Goal: Task Accomplishment & Management: Complete application form

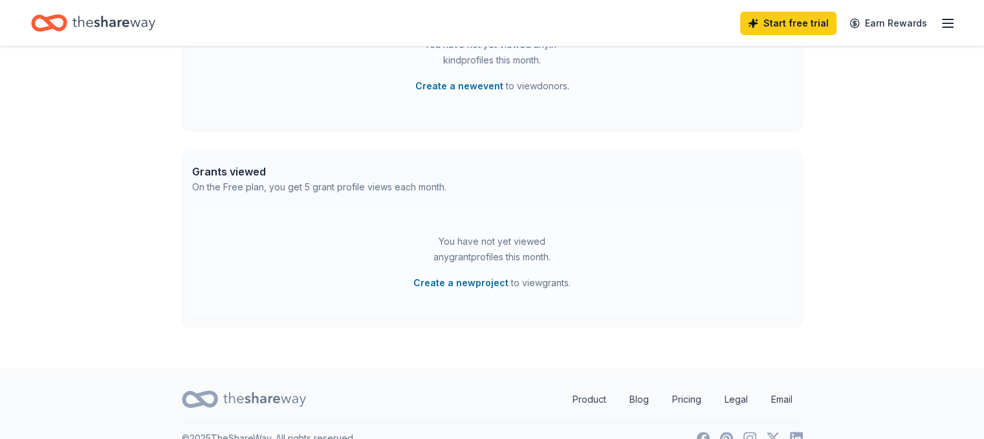
scroll to position [457, 0]
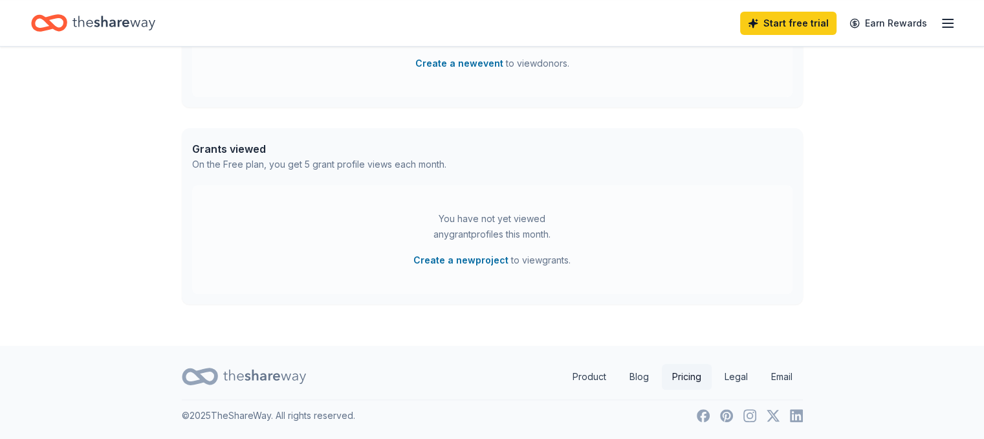
click at [681, 377] on link "Pricing" at bounding box center [687, 377] width 50 height 26
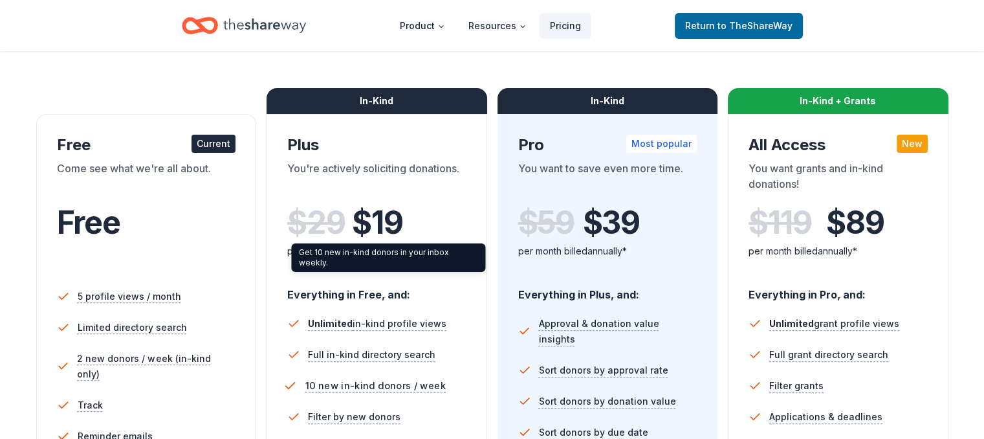
scroll to position [136, 0]
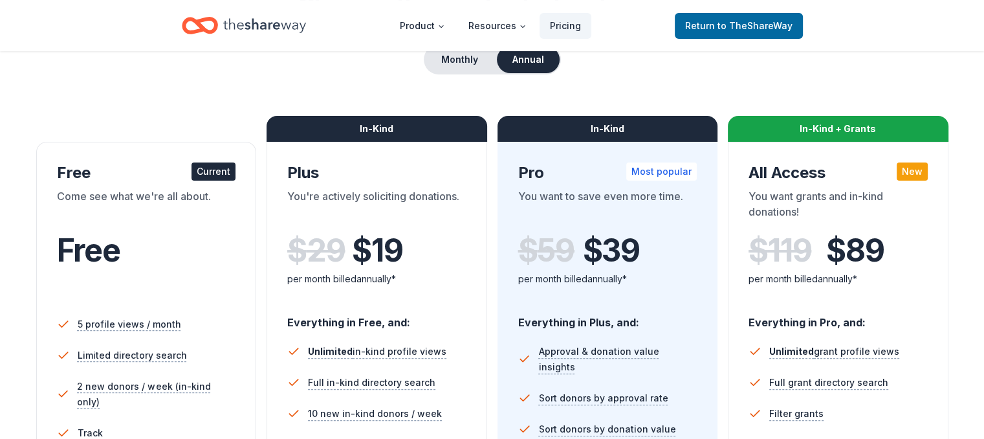
click at [210, 25] on icon "Home" at bounding box center [200, 25] width 36 height 30
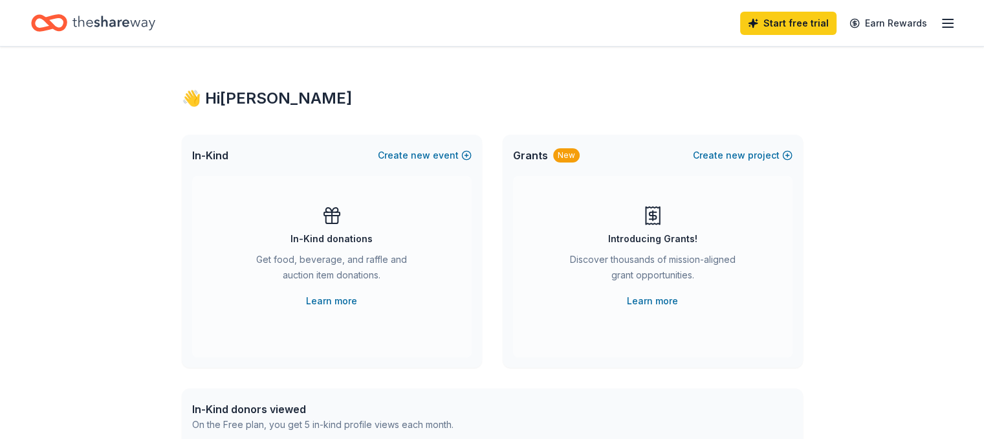
click at [943, 23] on line "button" at bounding box center [948, 23] width 10 height 0
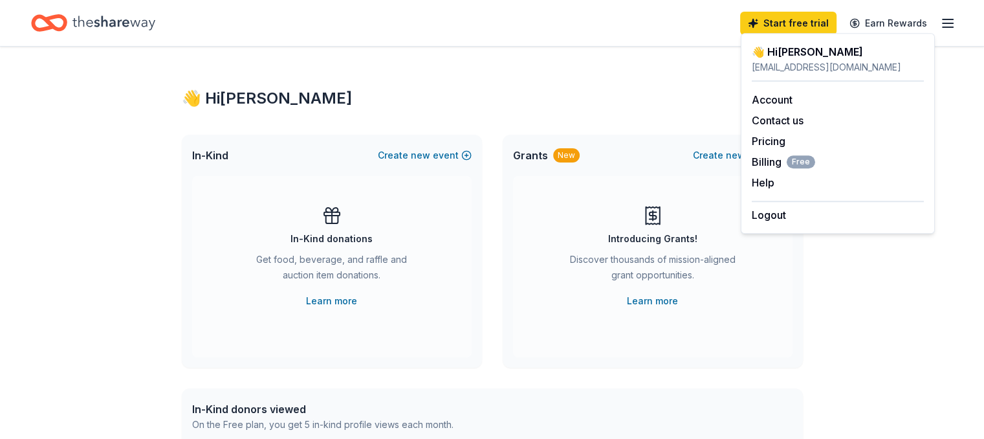
click at [642, 104] on div "👋 Hi Stephanie" at bounding box center [492, 98] width 621 height 21
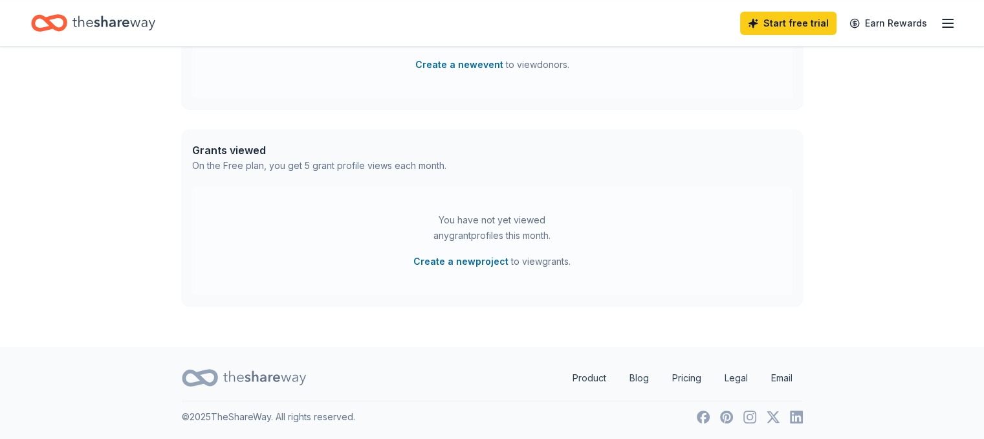
scroll to position [457, 0]
click at [590, 376] on link "Product" at bounding box center [589, 377] width 54 height 26
click at [446, 259] on button "Create a new project" at bounding box center [460, 260] width 95 height 16
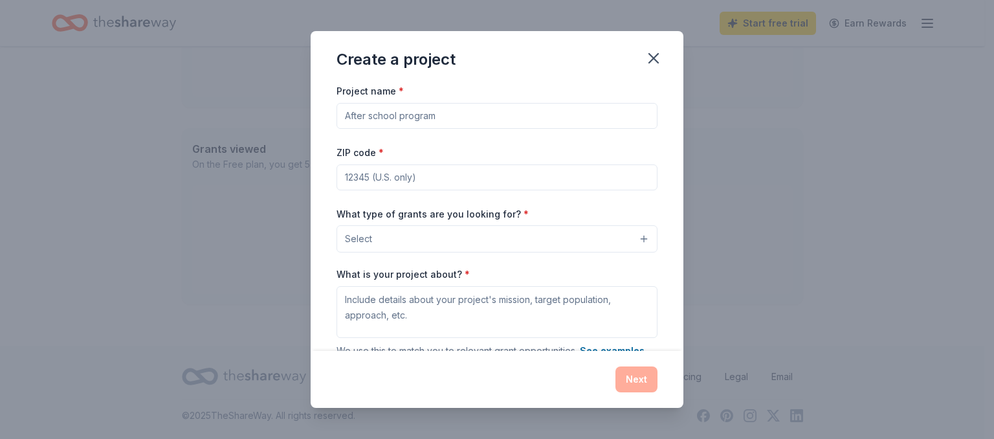
click at [550, 125] on input "Project name *" at bounding box center [496, 116] width 321 height 26
click at [634, 236] on button "Select" at bounding box center [496, 238] width 321 height 27
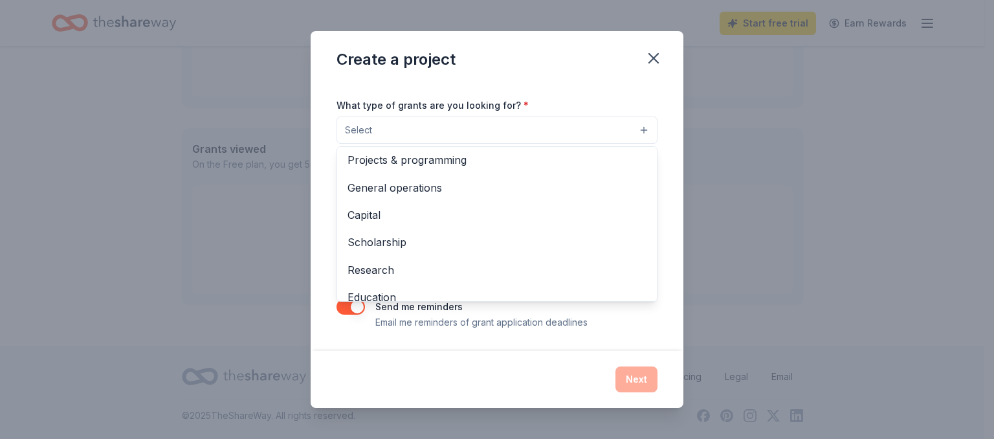
scroll to position [0, 0]
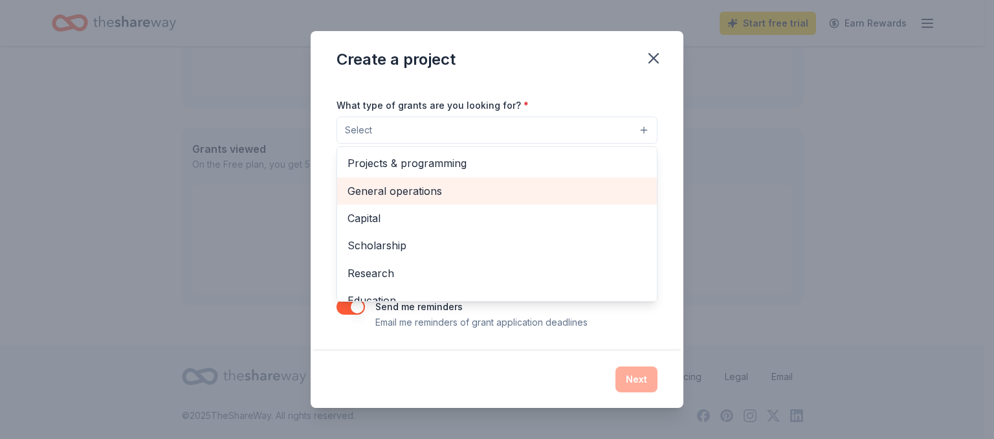
click at [533, 187] on span "General operations" at bounding box center [496, 190] width 299 height 17
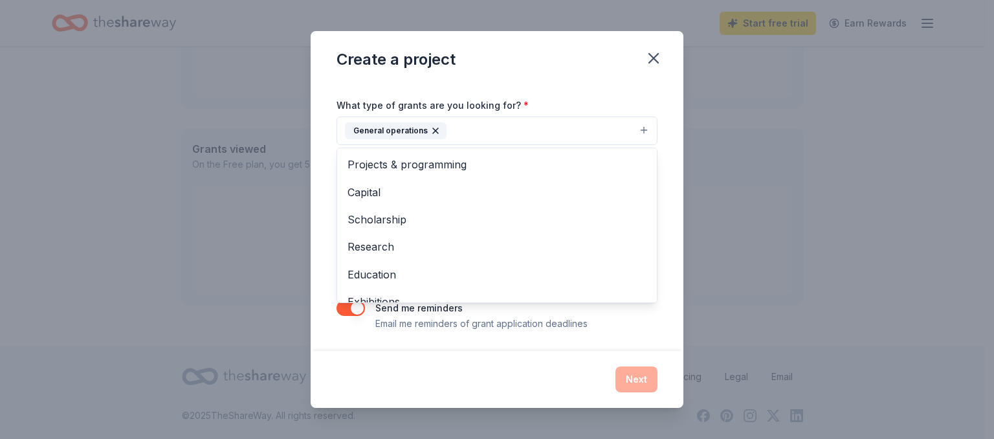
click at [662, 199] on div "Project name * ZIP code * What type of grants are you looking for? * General op…" at bounding box center [497, 216] width 373 height 267
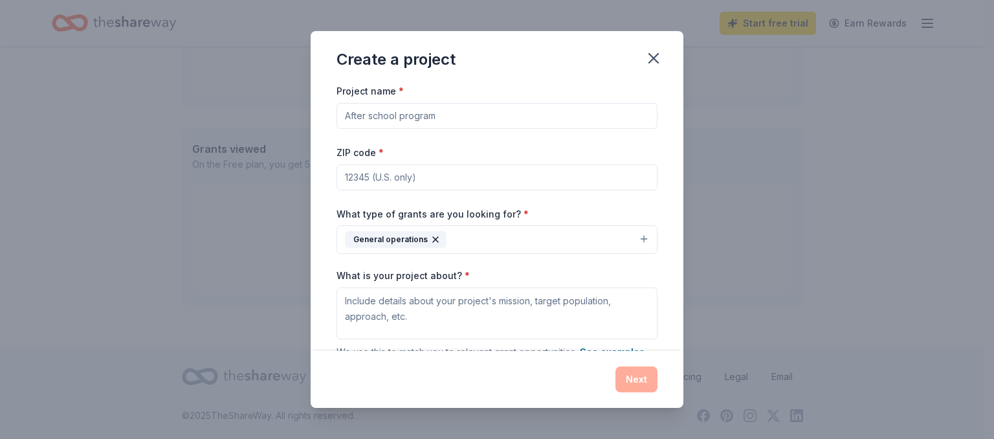
click at [366, 173] on input "ZIP code *" at bounding box center [496, 177] width 321 height 26
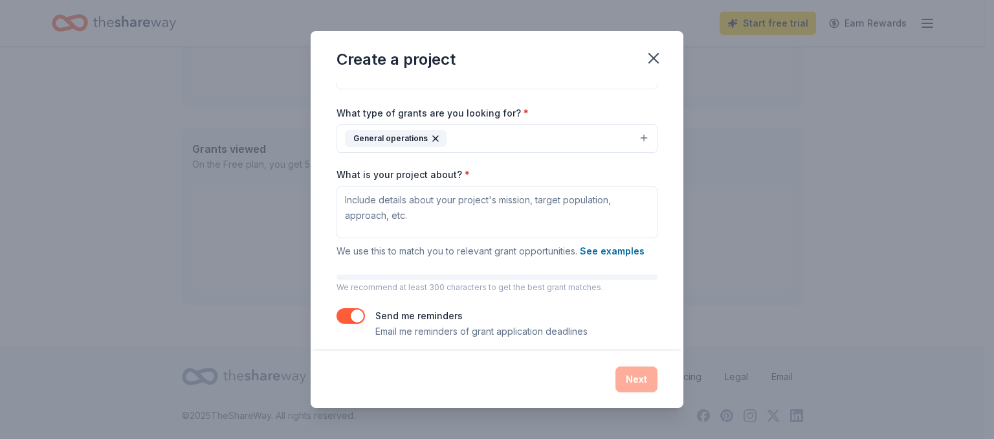
scroll to position [109, 0]
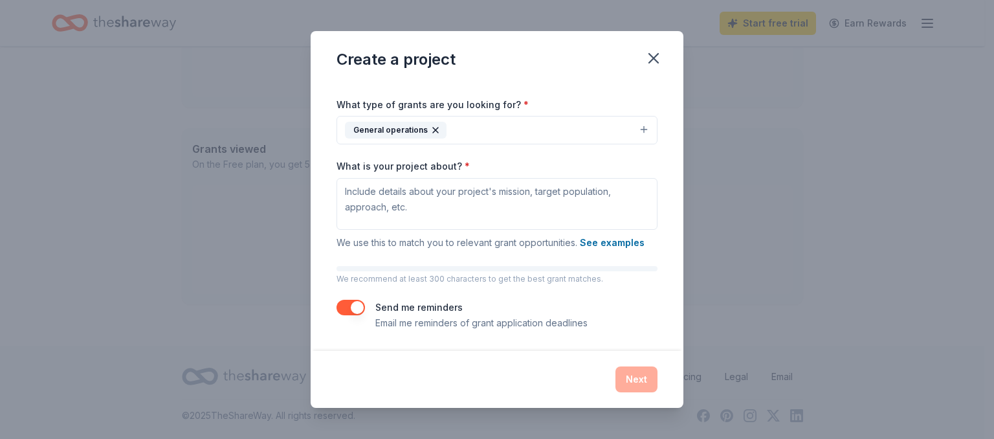
type input "20753"
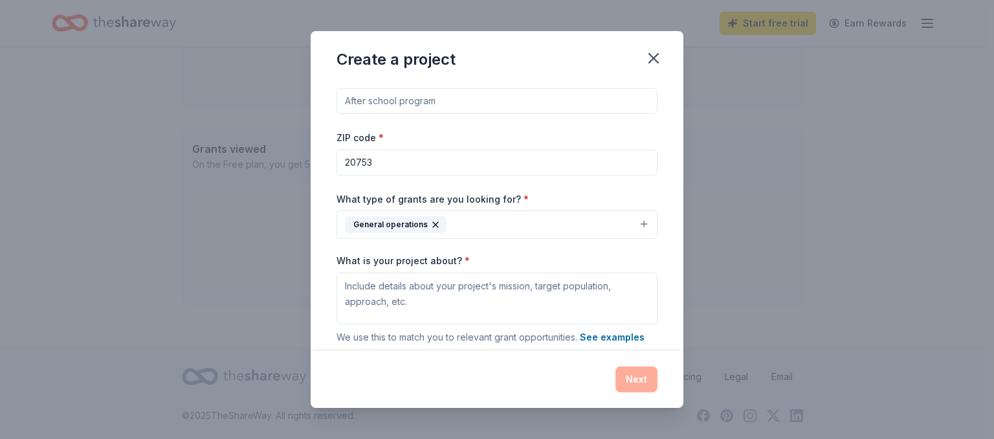
scroll to position [0, 0]
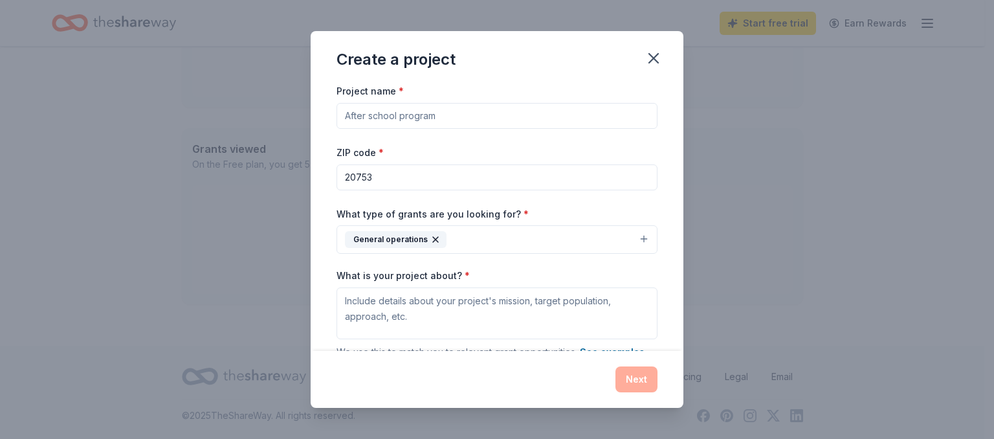
drag, startPoint x: 443, startPoint y: 118, endPoint x: 360, endPoint y: 111, distance: 83.2
click at [360, 111] on input "Project name *" at bounding box center [496, 116] width 321 height 26
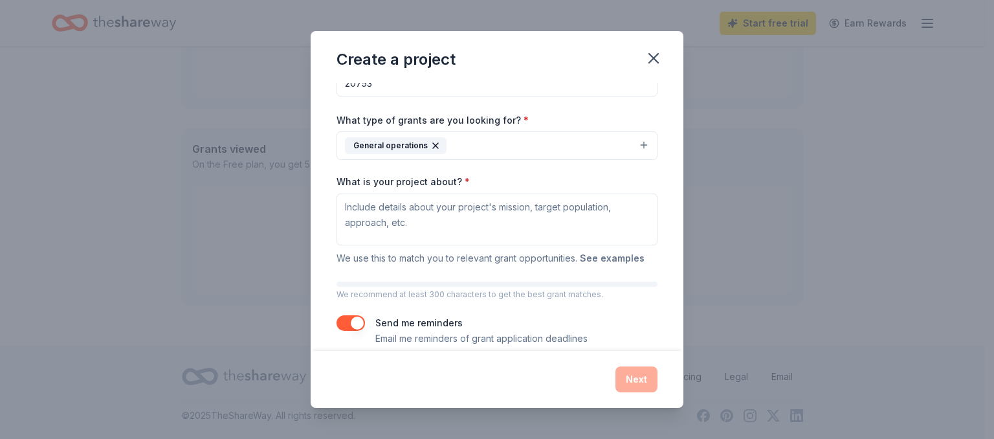
scroll to position [109, 0]
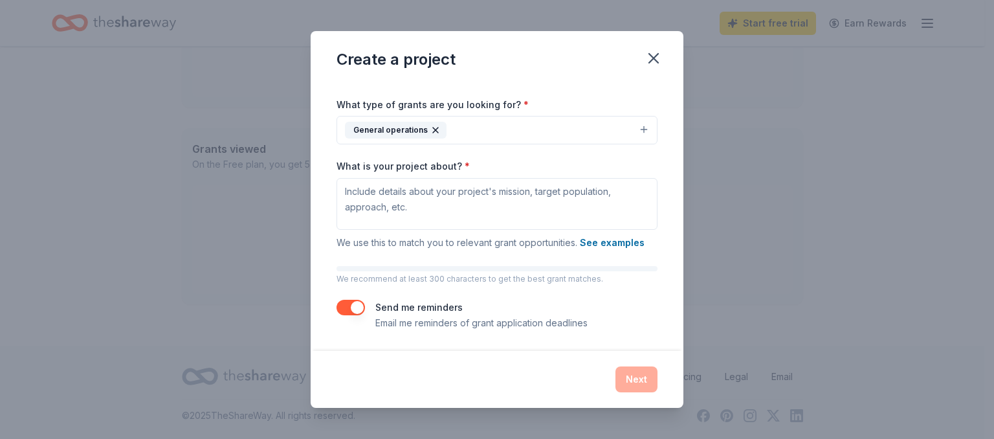
type input "Wellness Programs"
click at [347, 187] on textarea "What is your project about? *" at bounding box center [496, 204] width 321 height 52
click at [344, 192] on textarea "What is your project about? *" at bounding box center [496, 204] width 321 height 52
paste textarea "To provide health and wellness solutions to women facing life challenges whiles…"
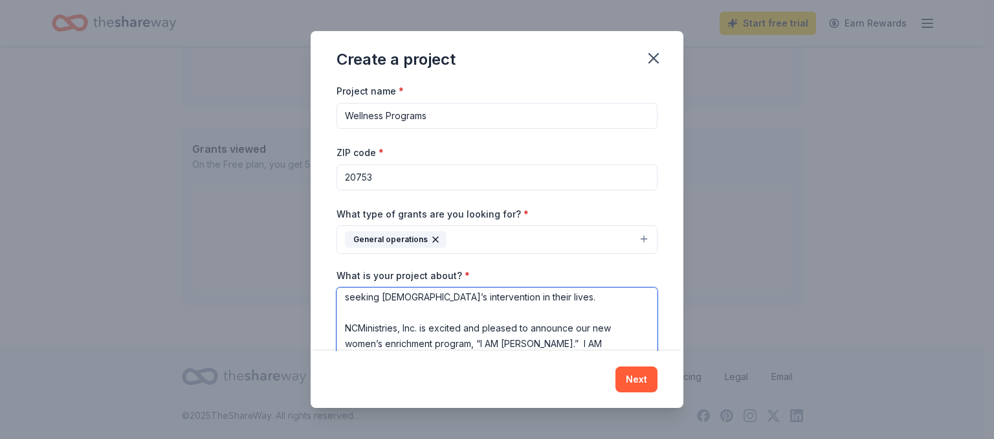
scroll to position [0, 0]
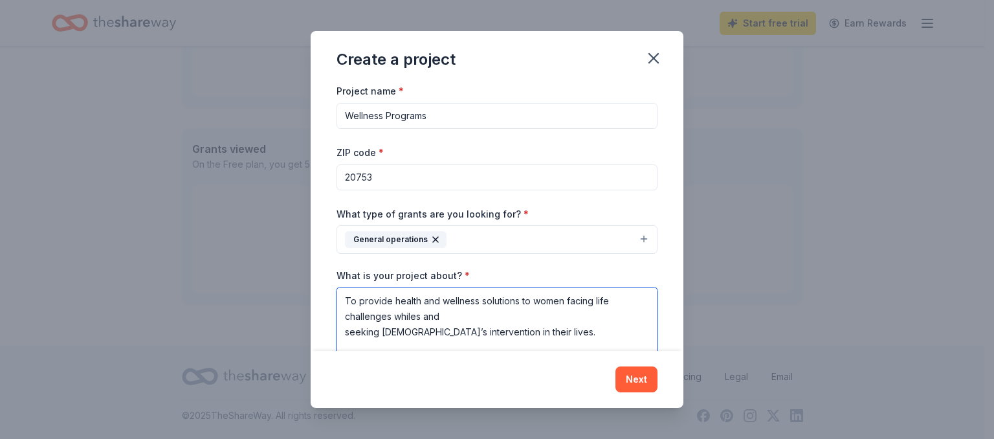
drag, startPoint x: 342, startPoint y: 298, endPoint x: 531, endPoint y: 329, distance: 191.3
click at [531, 329] on textarea "To provide health and wellness solutions to women facing life challenges whiles…" at bounding box center [496, 345] width 321 height 116
type textarea "NCMinistries, Inc. is excited and pleased to announce our new women’s enrichmen…"
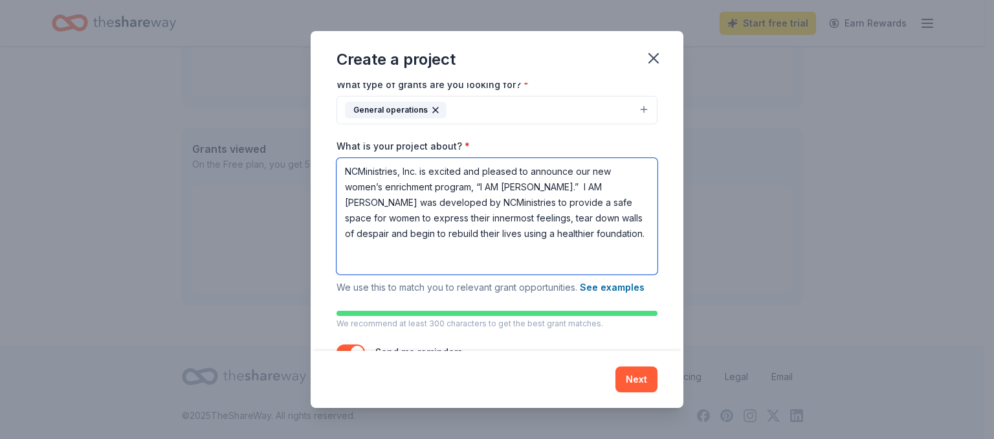
drag, startPoint x: 583, startPoint y: 250, endPoint x: 331, endPoint y: 164, distance: 266.8
click at [331, 164] on div "Project name * Wellness Programs ZIP code * 20753 What type of grants are you l…" at bounding box center [497, 216] width 373 height 267
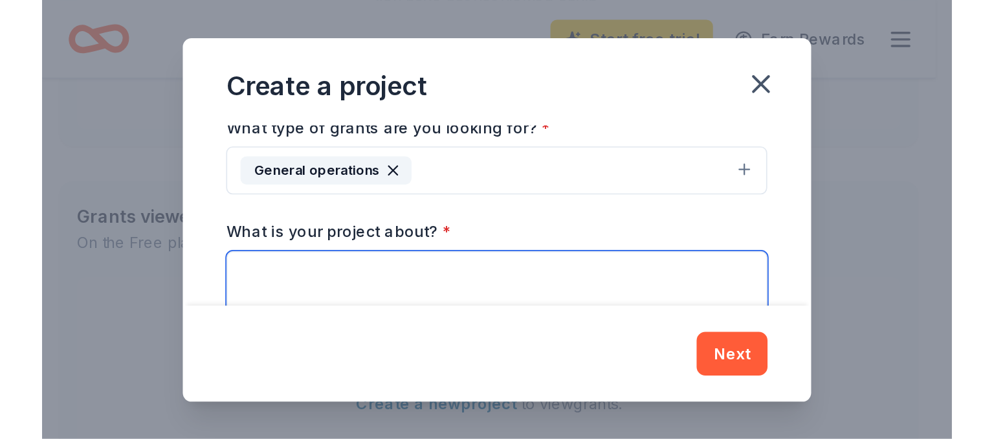
scroll to position [110, 0]
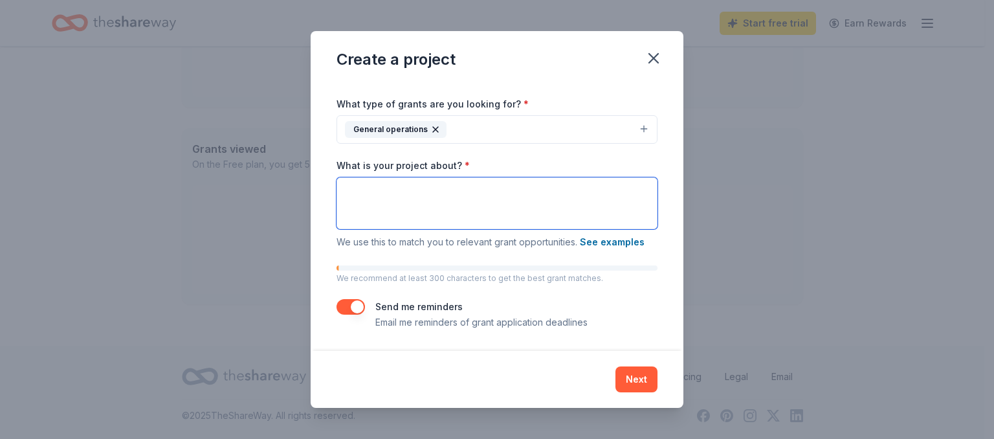
click at [346, 186] on textarea "What is your project about? *" at bounding box center [496, 203] width 321 height 52
paste textarea "One of my greatest joys has been seeing the impact of our I AM Hannah 6-Week En…"
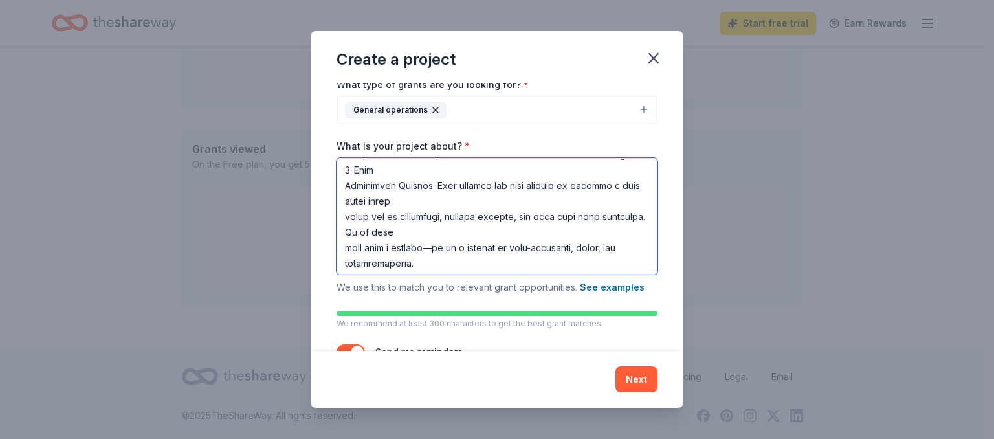
scroll to position [0, 0]
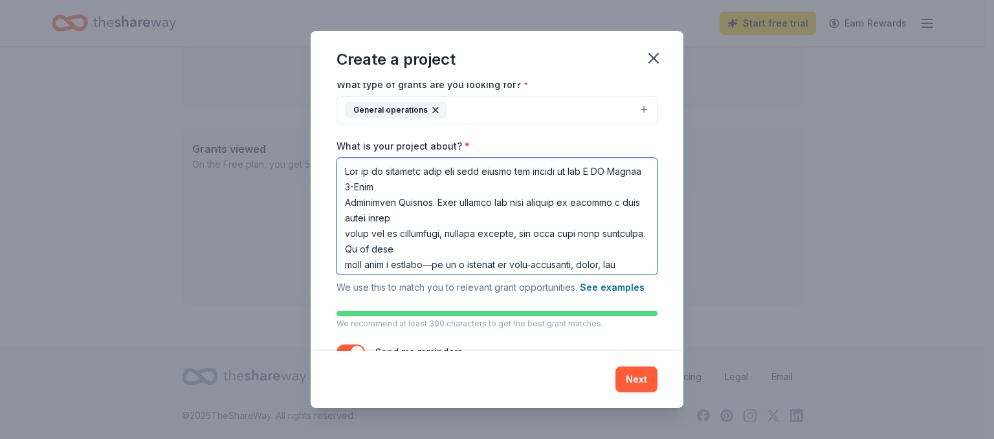
drag, startPoint x: 390, startPoint y: 170, endPoint x: 378, endPoint y: 171, distance: 12.4
click at [378, 171] on textarea "What is your project about? *" at bounding box center [496, 216] width 321 height 116
click at [344, 199] on textarea "What is your project about? *" at bounding box center [496, 216] width 321 height 116
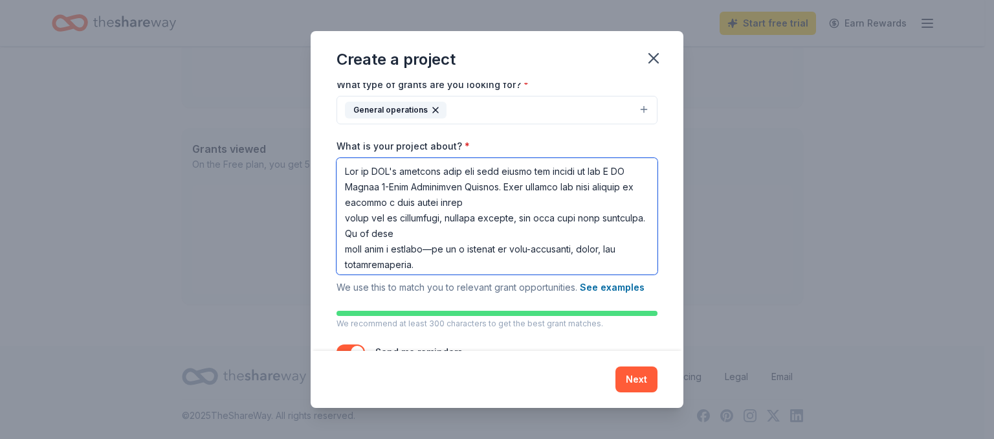
click at [342, 216] on textarea "What is your project about? *" at bounding box center [496, 216] width 321 height 116
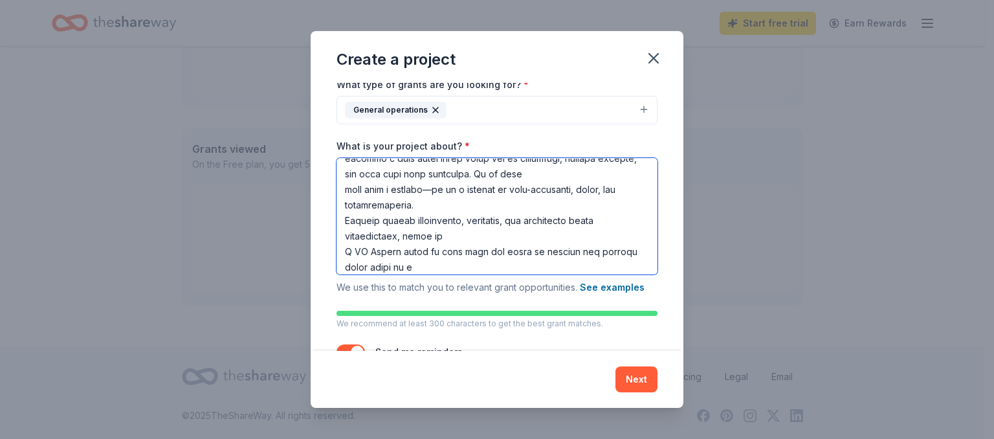
scroll to position [65, 0]
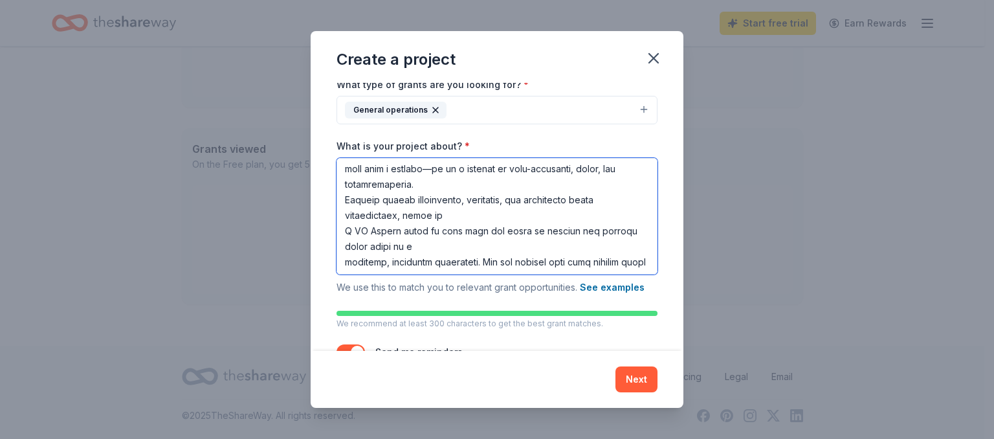
click at [344, 229] on textarea "What is your project about? *" at bounding box center [496, 216] width 321 height 116
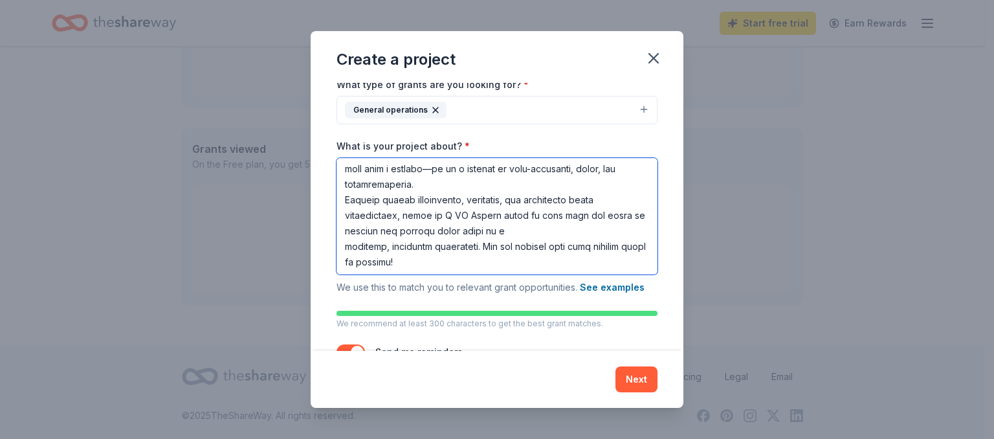
click at [344, 245] on textarea "What is your project about? *" at bounding box center [496, 216] width 321 height 116
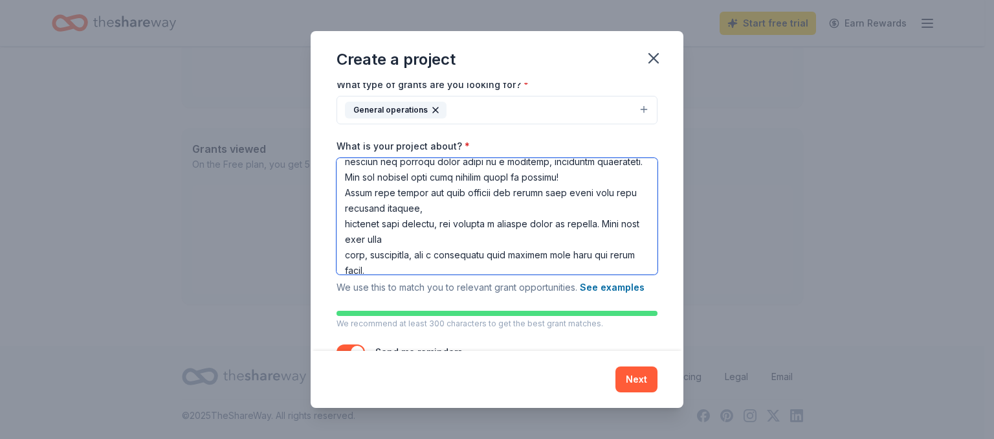
scroll to position [140, 0]
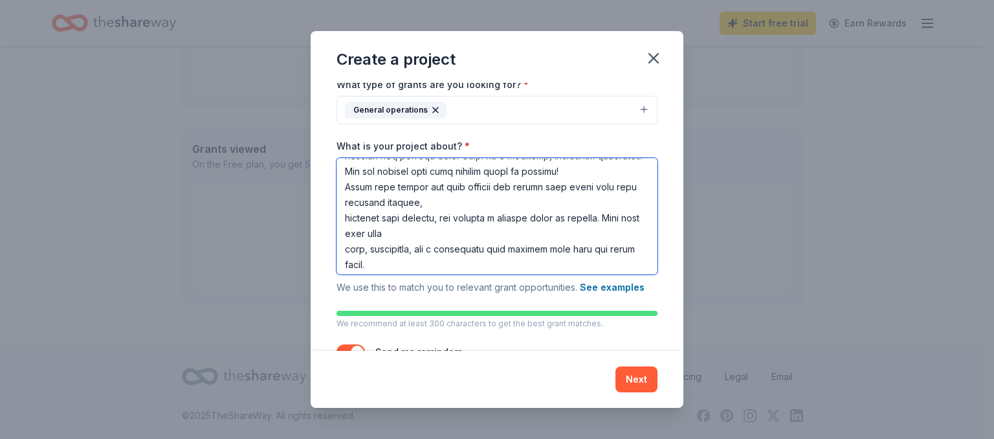
click at [347, 218] on textarea "What is your project about? *" at bounding box center [496, 216] width 321 height 116
click at [344, 216] on textarea "What is your project about? *" at bounding box center [496, 216] width 321 height 116
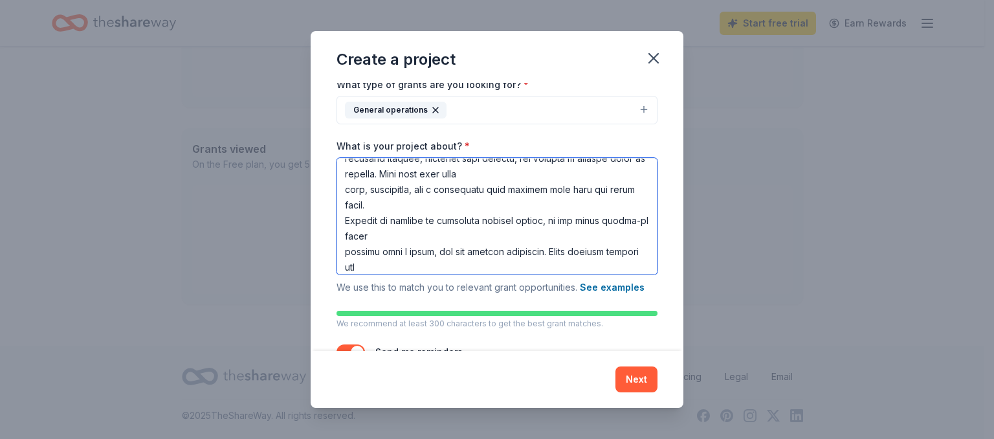
scroll to position [204, 0]
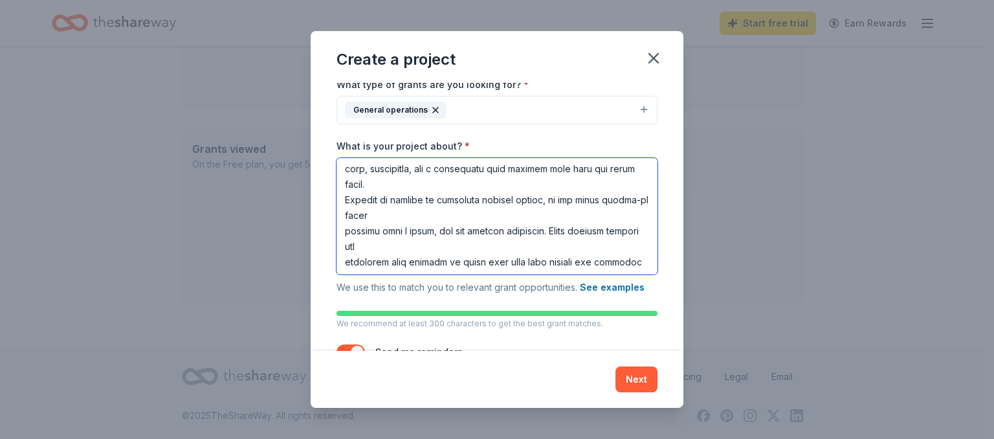
click at [344, 228] on textarea "What is your project about? *" at bounding box center [496, 216] width 321 height 116
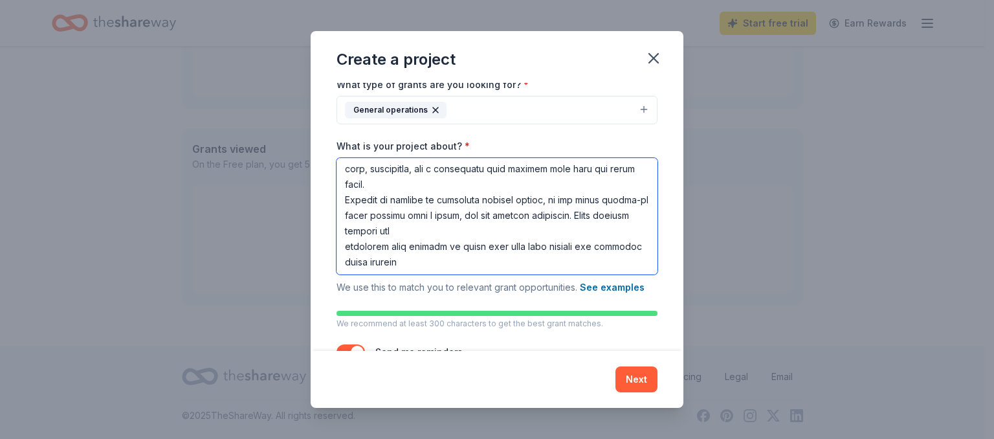
click at [345, 245] on textarea "What is your project about? *" at bounding box center [496, 216] width 321 height 116
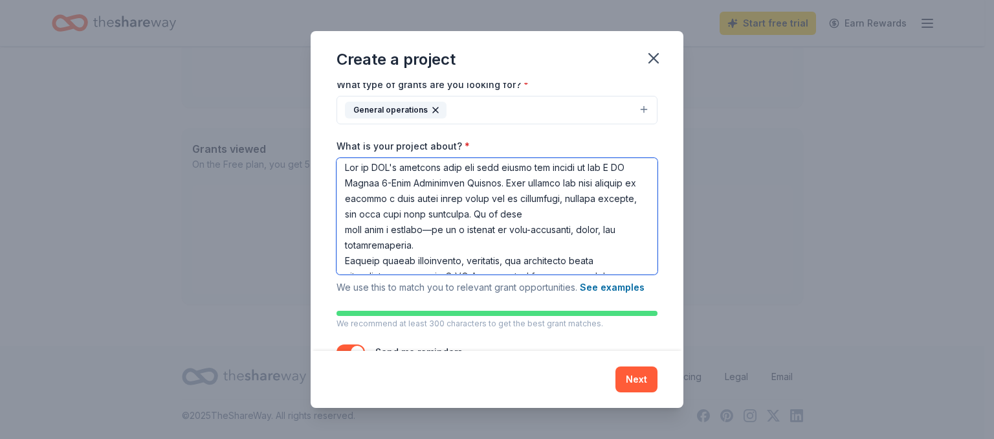
scroll to position [0, 0]
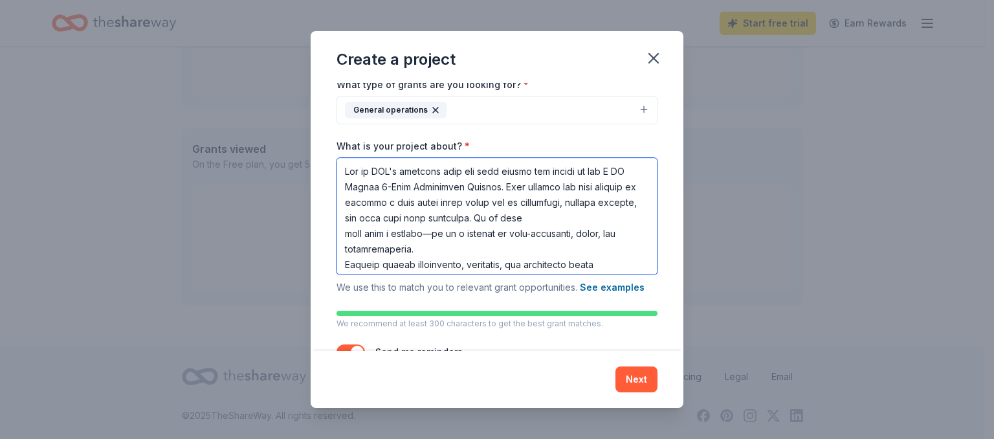
click at [347, 170] on textarea "What is your project about? *" at bounding box center [496, 216] width 321 height 116
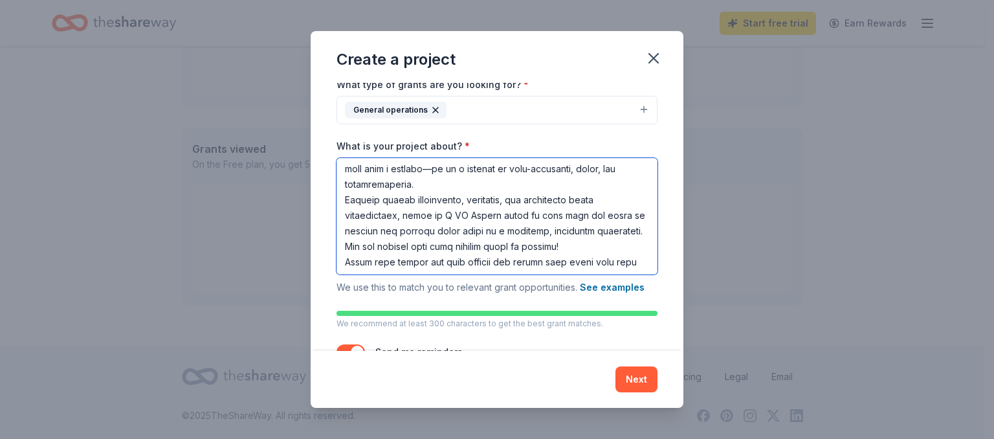
click at [345, 195] on textarea "What is your project about? *" at bounding box center [496, 216] width 321 height 116
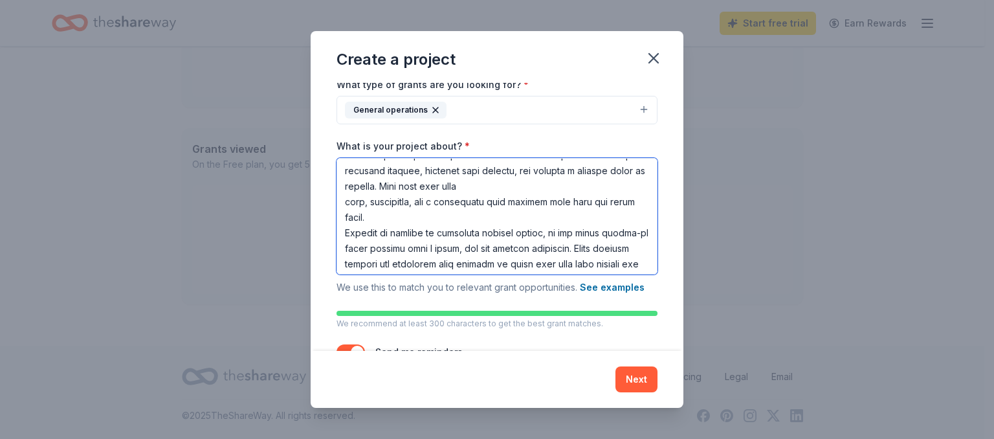
scroll to position [194, 0]
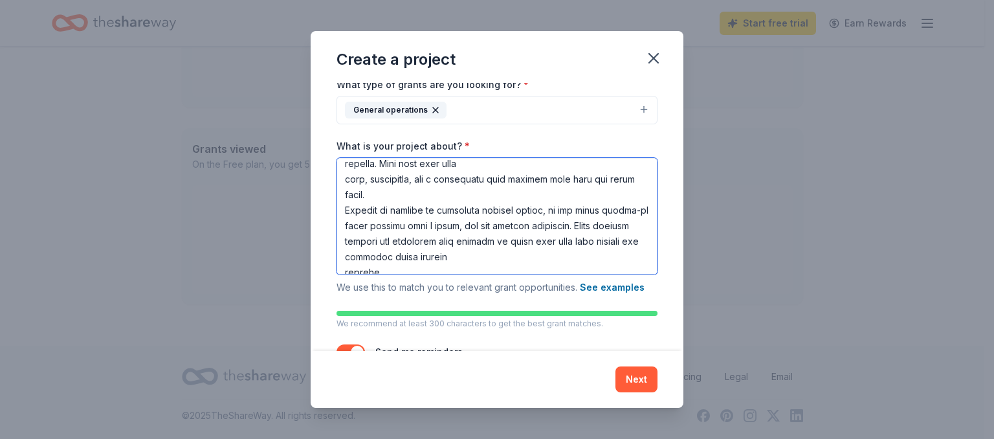
click at [345, 207] on textarea "What is your project about? *" at bounding box center [496, 216] width 321 height 116
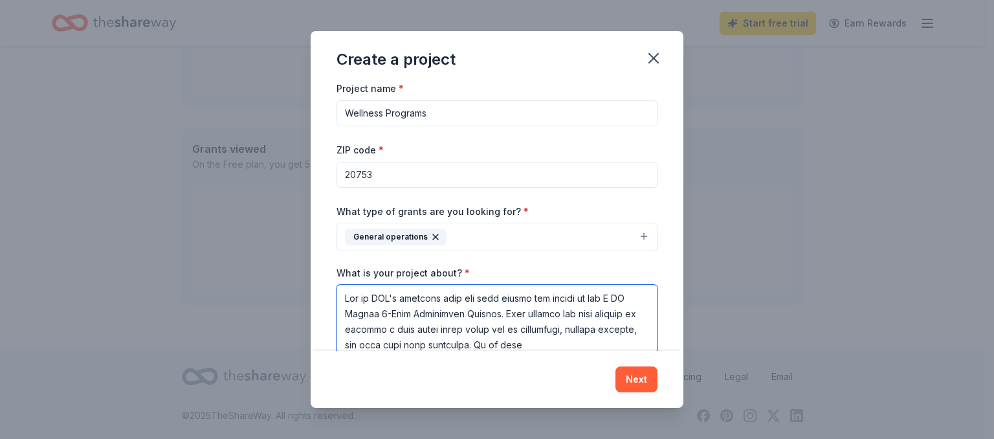
scroll to position [0, 0]
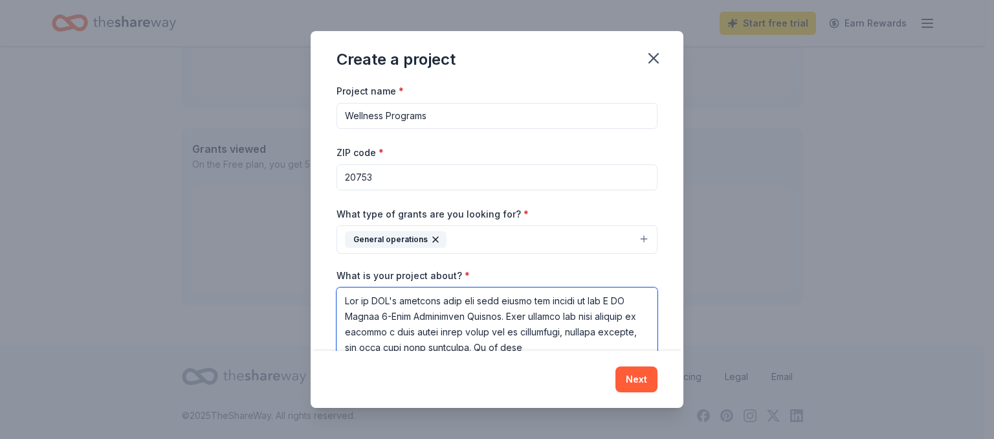
type textarea "One of NCM's greatest joys has been seeing the impact of our I AM Hannah 6-Week…"
drag, startPoint x: 455, startPoint y: 117, endPoint x: 338, endPoint y: 111, distance: 117.3
click at [340, 107] on input "Wellness Programs" at bounding box center [496, 116] width 321 height 26
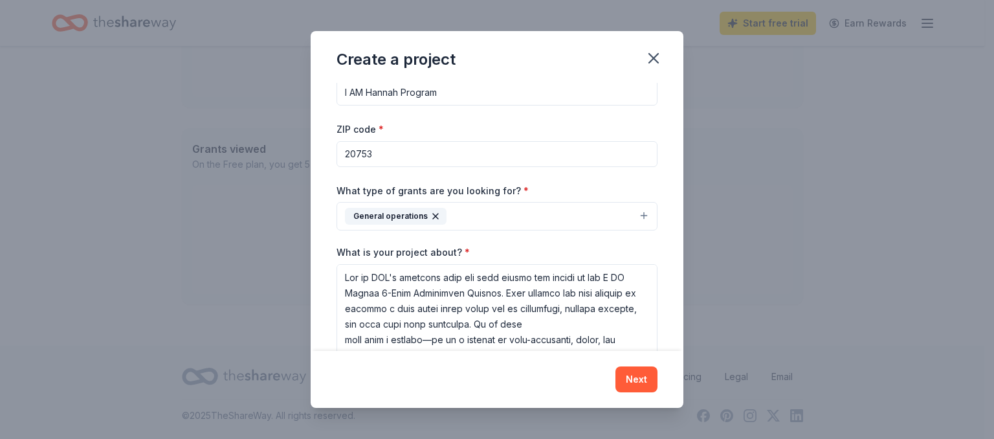
scroll to position [65, 0]
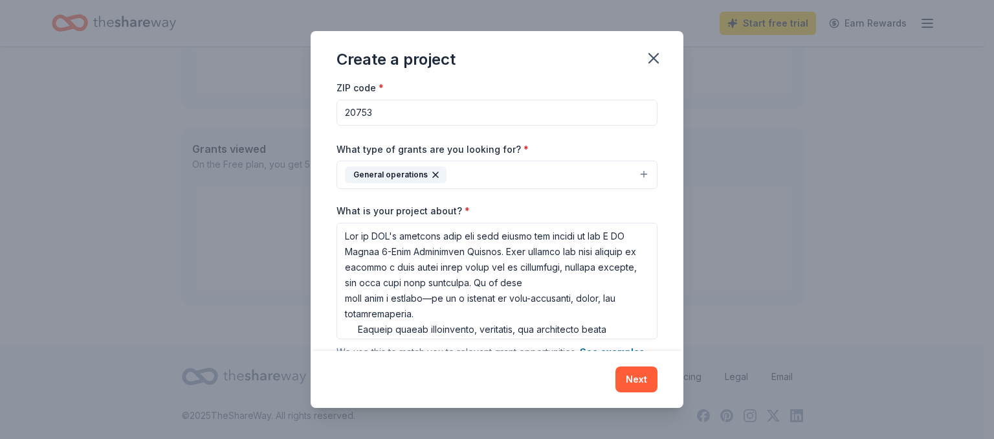
type input "I AM Hannah Program"
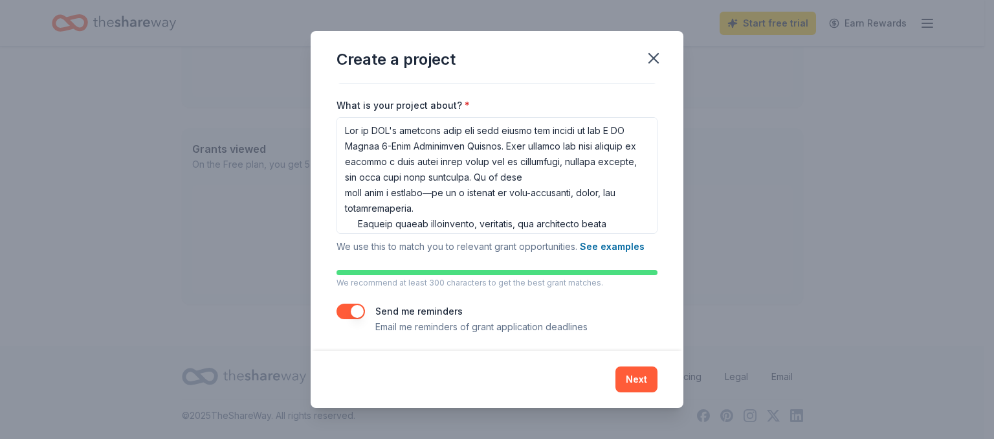
scroll to position [174, 0]
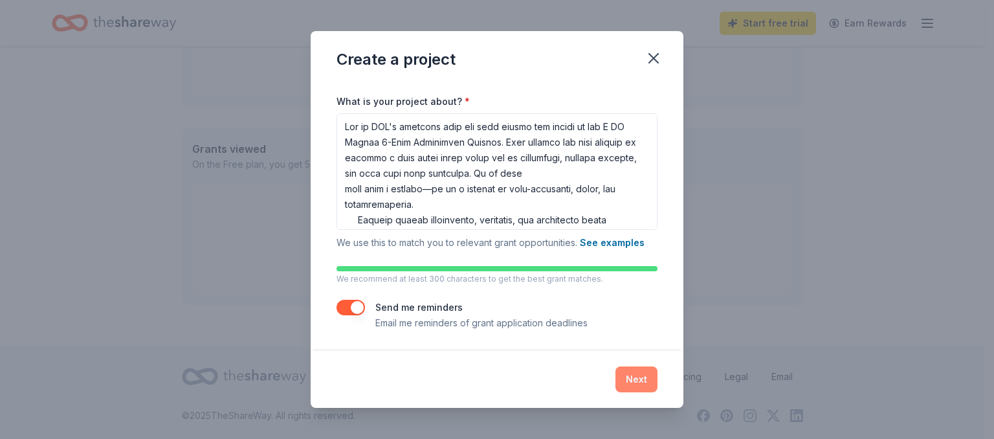
click at [639, 379] on button "Next" at bounding box center [636, 379] width 42 height 26
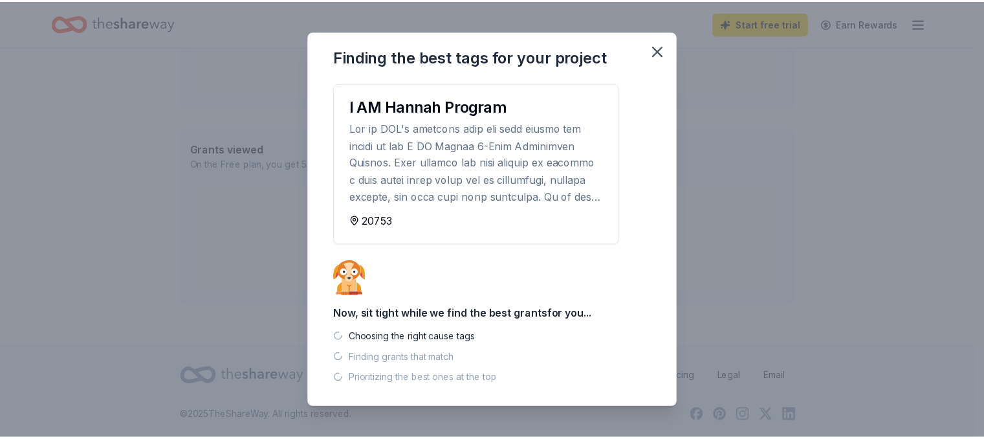
scroll to position [431, 0]
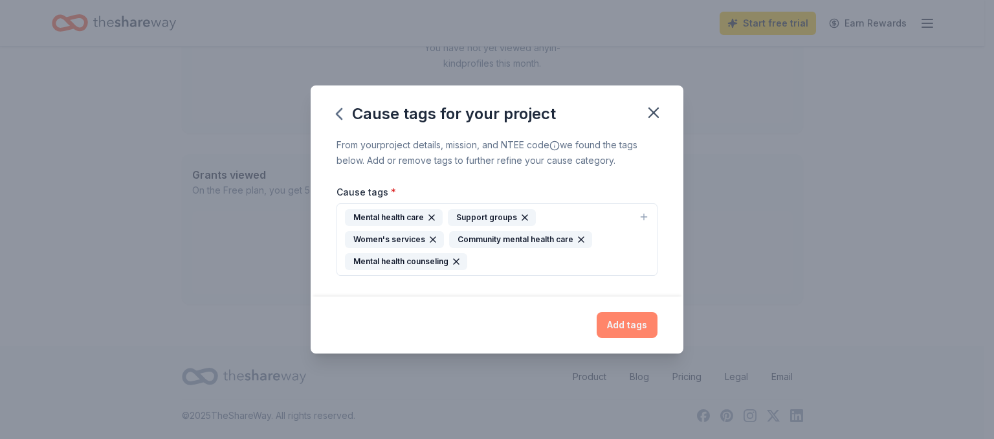
click at [617, 312] on button "Add tags" at bounding box center [627, 325] width 61 height 26
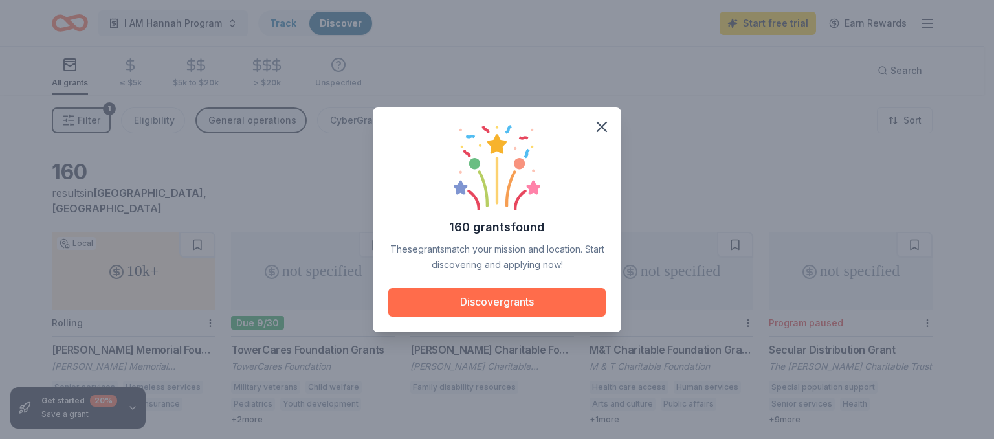
click at [521, 296] on button "Discover grants" at bounding box center [496, 302] width 217 height 28
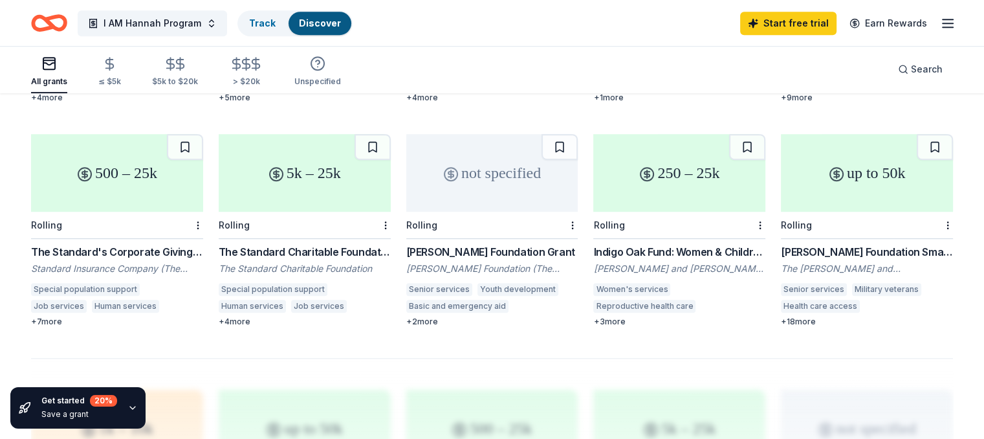
scroll to position [776, 0]
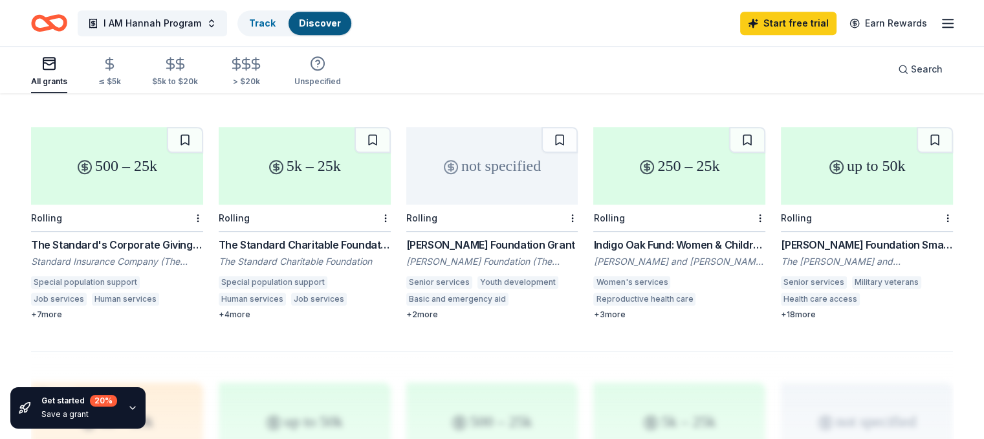
click at [316, 159] on div "5k – 25k" at bounding box center [305, 166] width 172 height 78
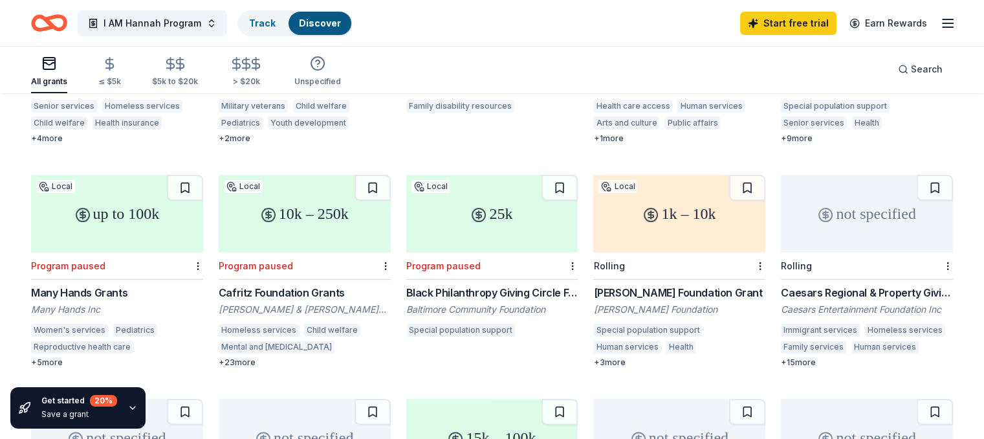
scroll to position [259, 0]
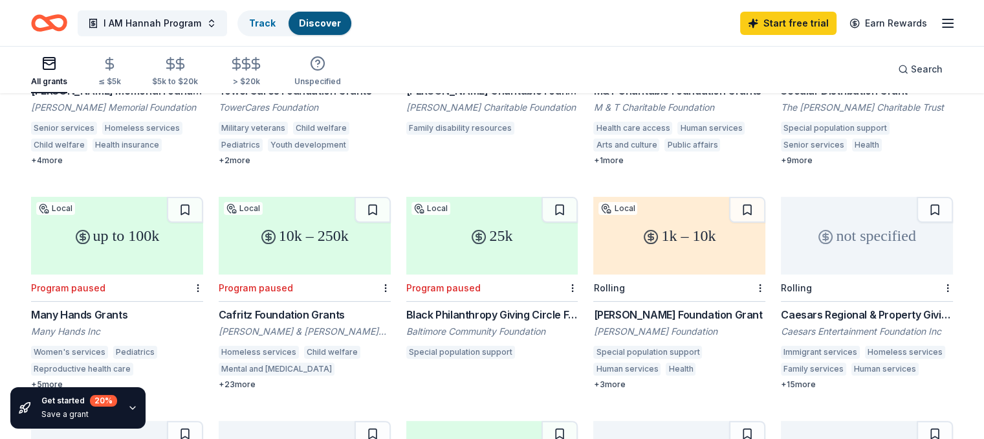
click at [642, 237] on div "1k – 10k" at bounding box center [679, 236] width 172 height 78
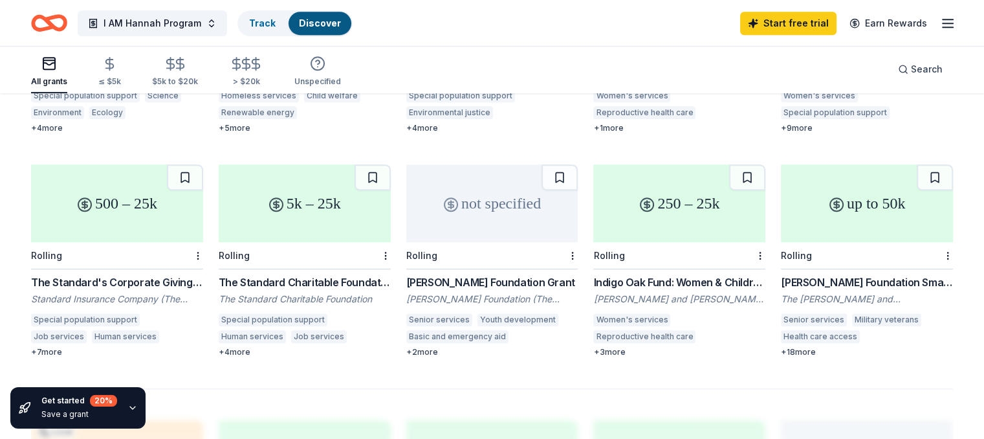
scroll to position [776, 0]
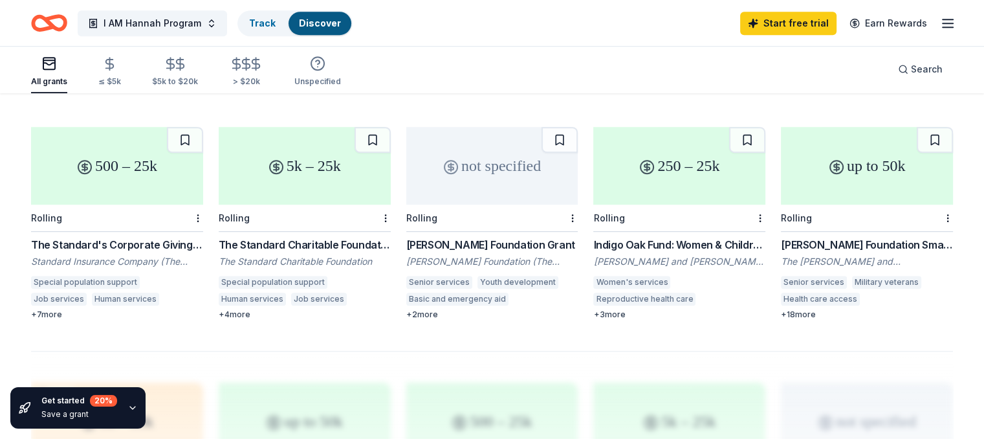
click at [245, 309] on div "+ 4 more" at bounding box center [305, 314] width 172 height 10
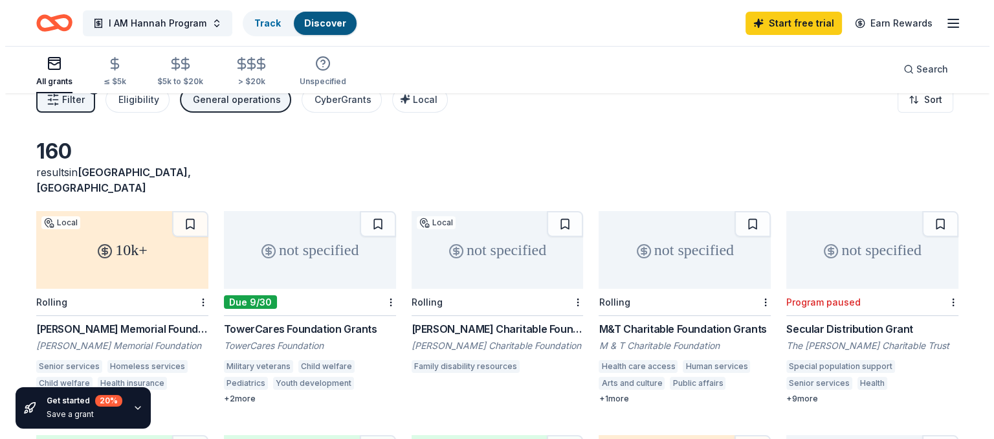
scroll to position [0, 0]
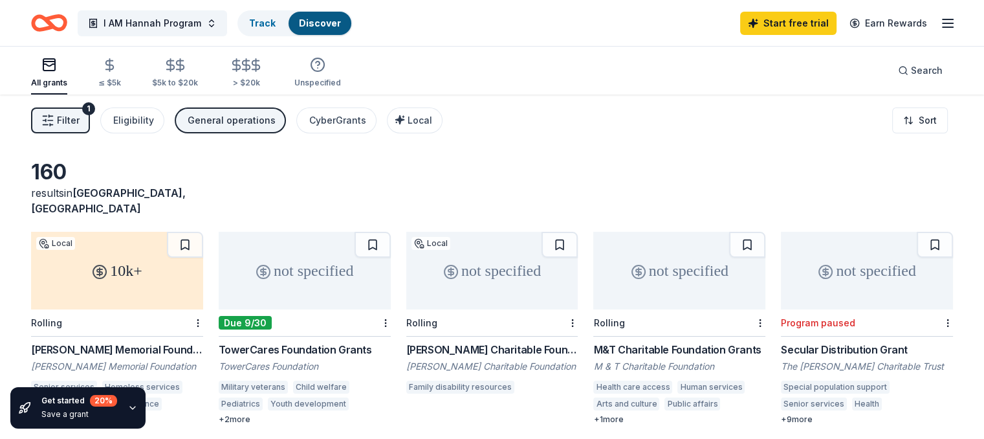
click at [95, 109] on div "1" at bounding box center [88, 108] width 13 height 13
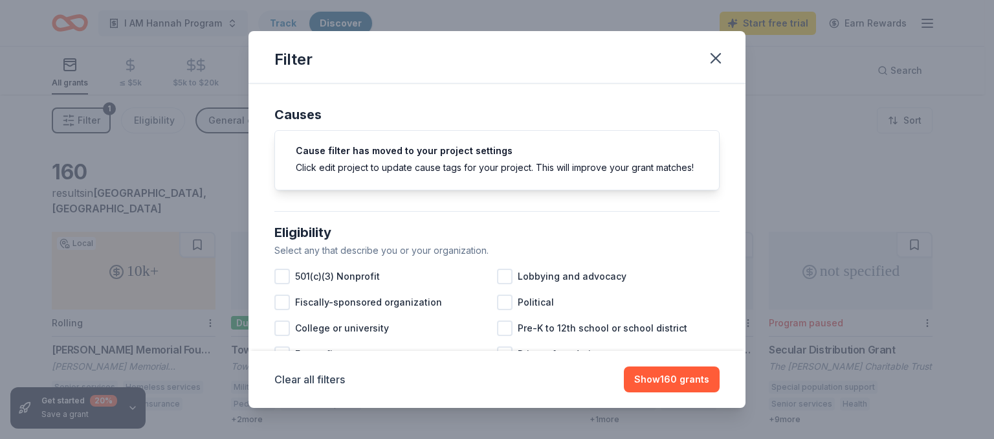
scroll to position [65, 0]
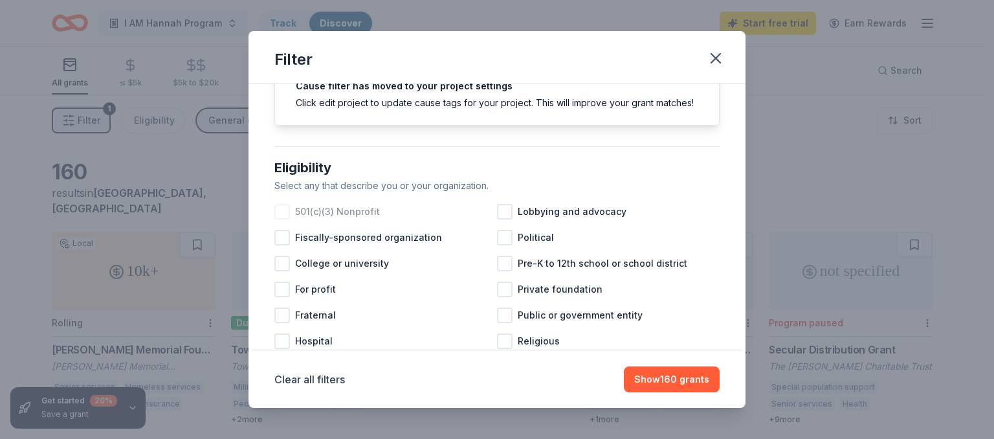
click at [282, 219] on div at bounding box center [282, 212] width 16 height 16
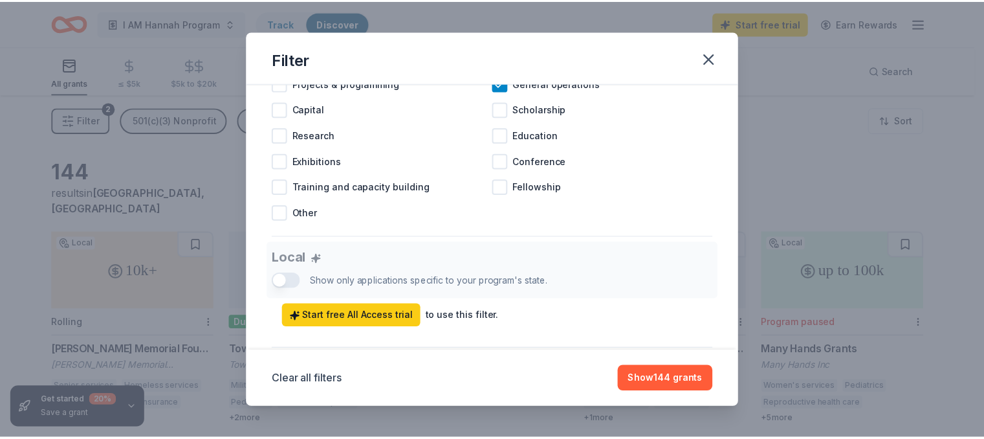
scroll to position [518, 0]
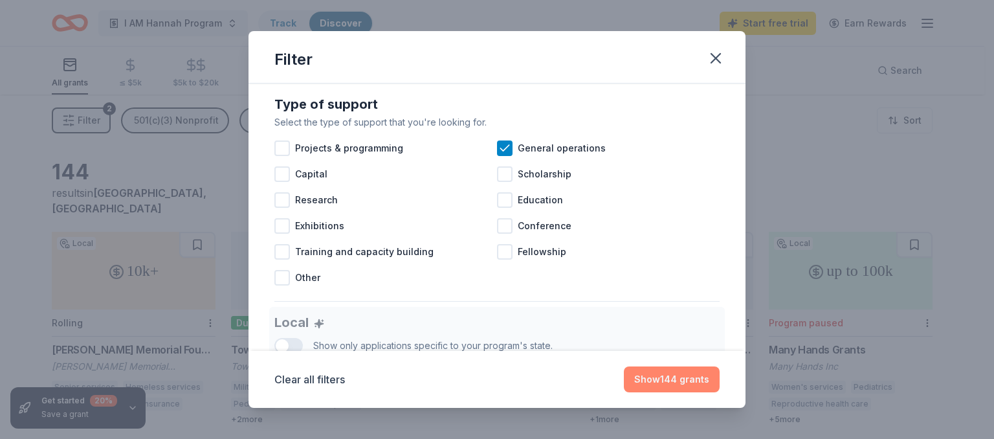
click at [665, 377] on button "Show 144 grants" at bounding box center [672, 379] width 96 height 26
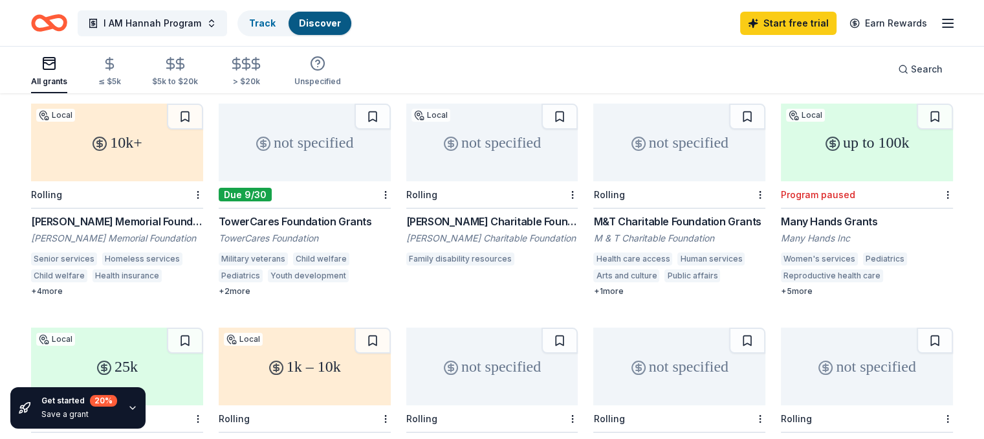
scroll to position [129, 0]
click at [607, 285] on div "+ 1 more" at bounding box center [679, 290] width 172 height 10
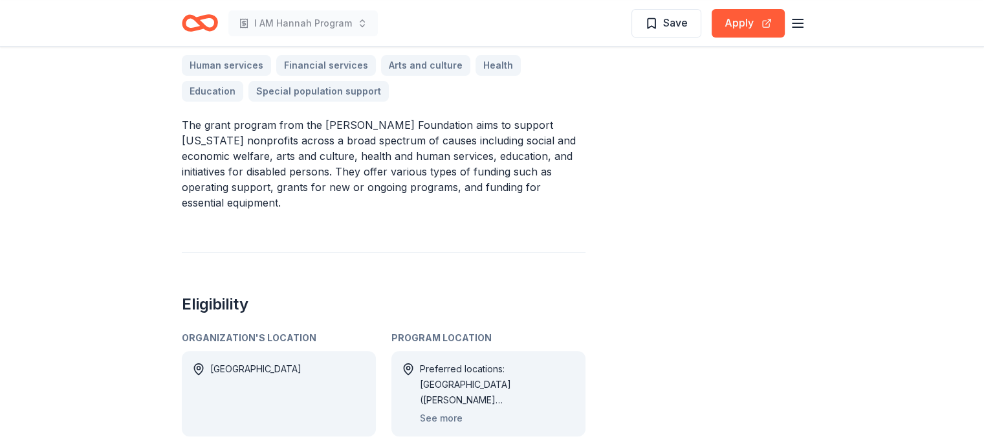
scroll to position [453, 0]
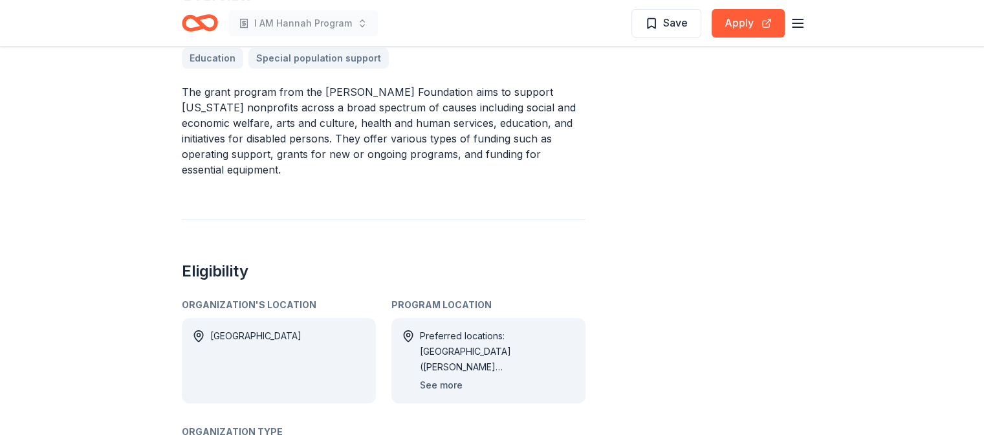
click at [445, 377] on button "See more" at bounding box center [441, 385] width 43 height 16
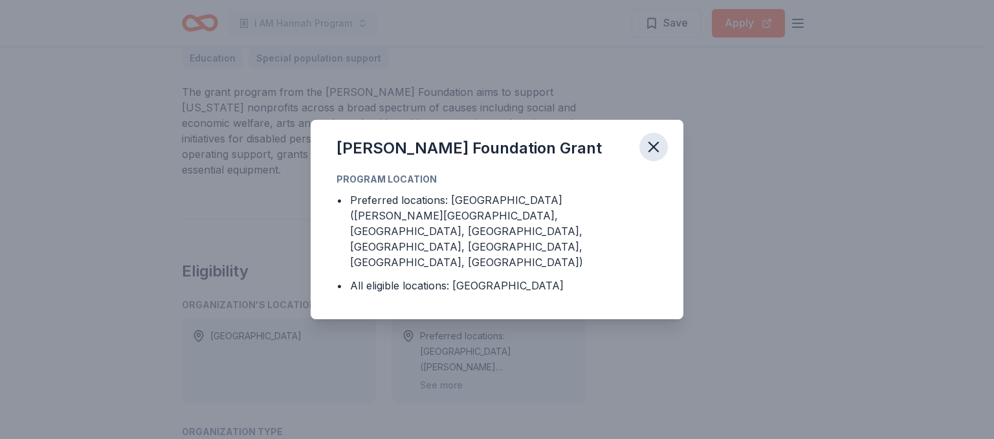
click at [653, 156] on icon "button" at bounding box center [653, 147] width 18 height 18
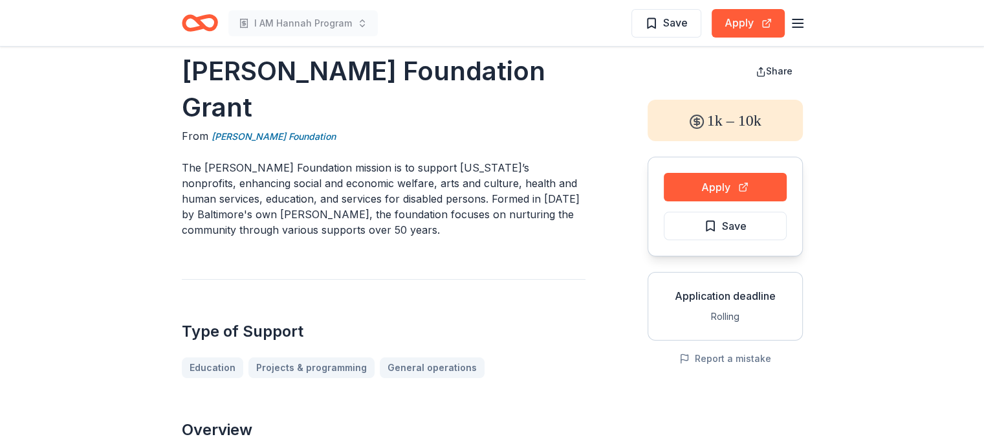
scroll to position [0, 0]
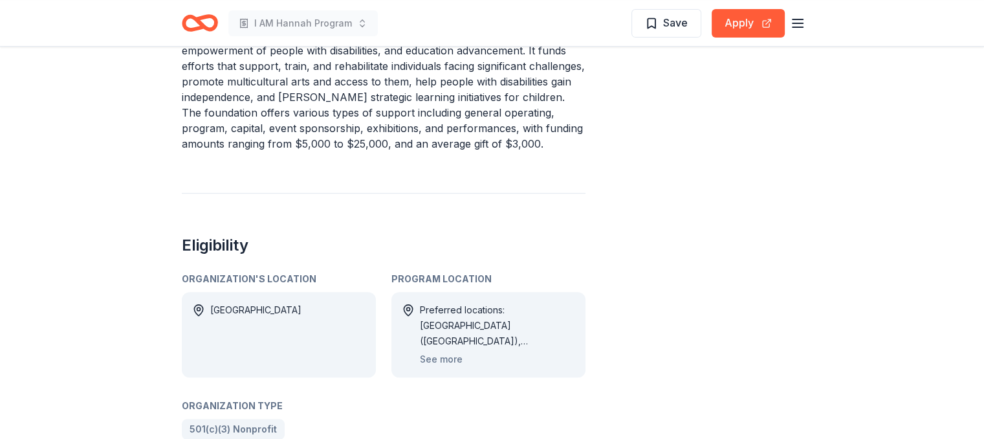
scroll to position [518, 0]
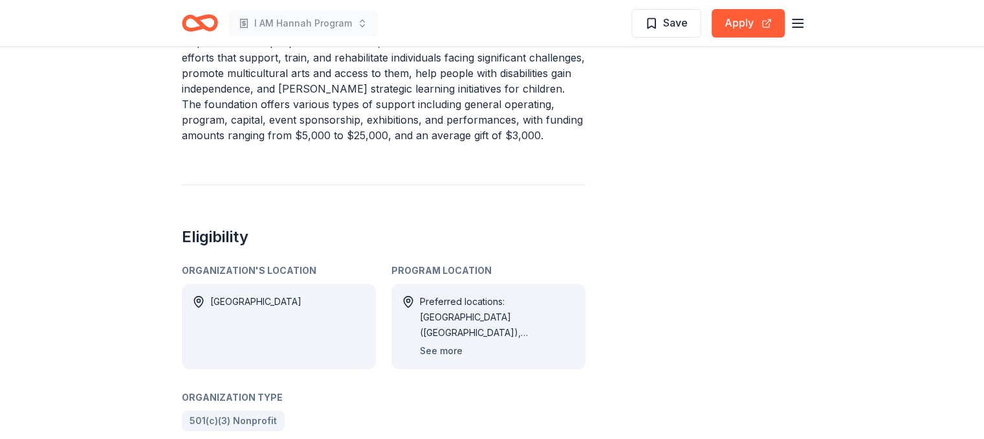
click at [432, 353] on button "See more" at bounding box center [441, 351] width 43 height 16
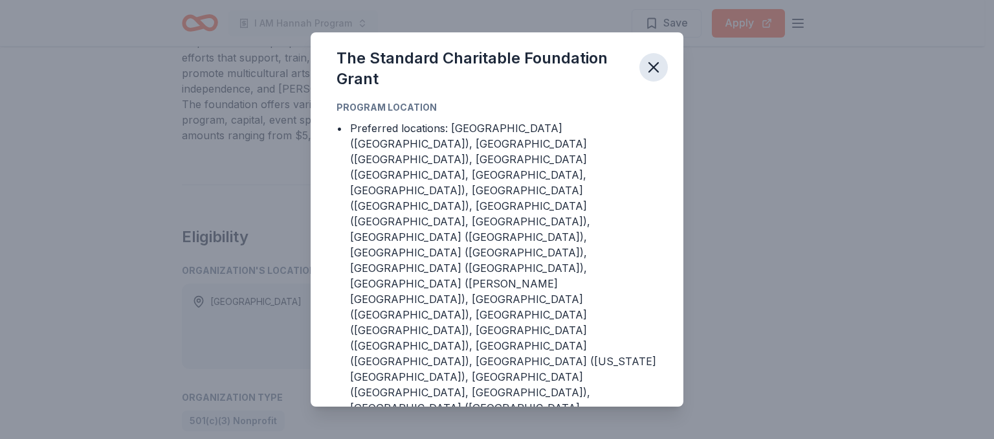
click at [655, 76] on icon "button" at bounding box center [653, 67] width 18 height 18
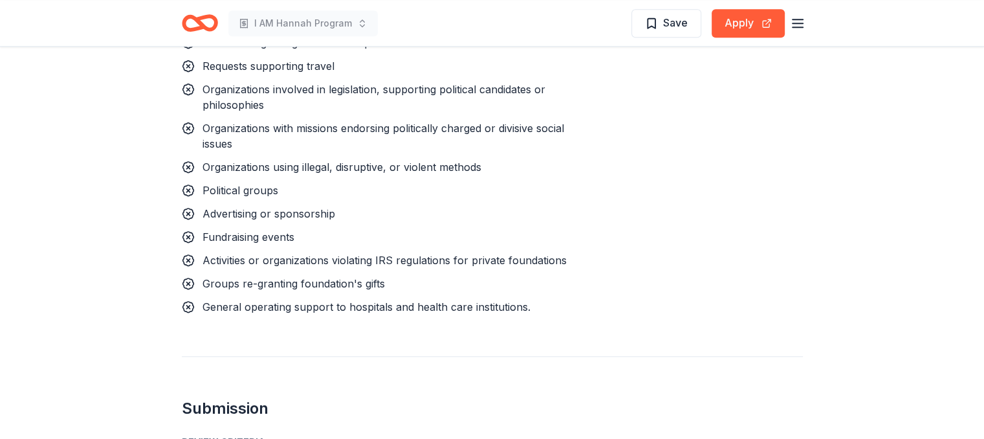
scroll to position [1229, 0]
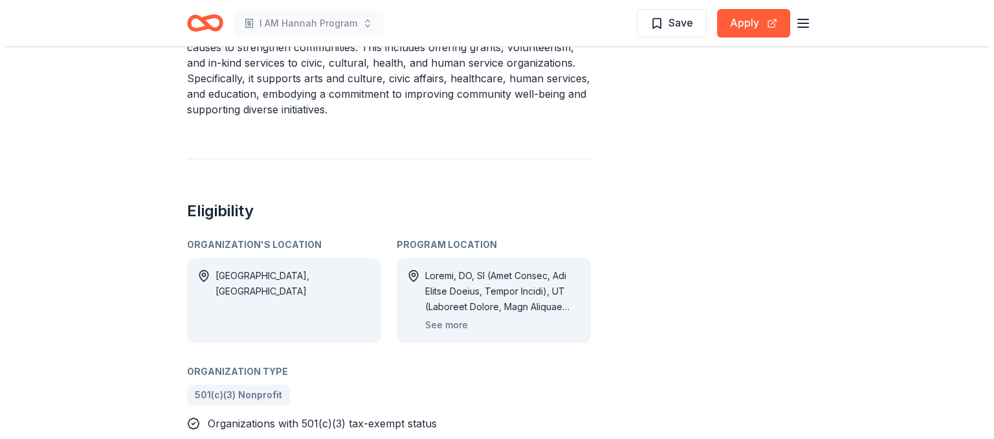
scroll to position [518, 0]
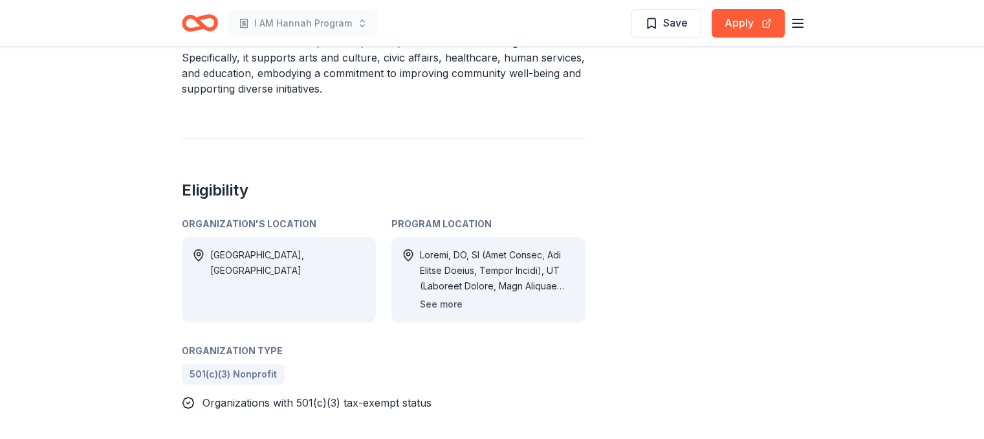
click at [448, 303] on button "See more" at bounding box center [441, 304] width 43 height 16
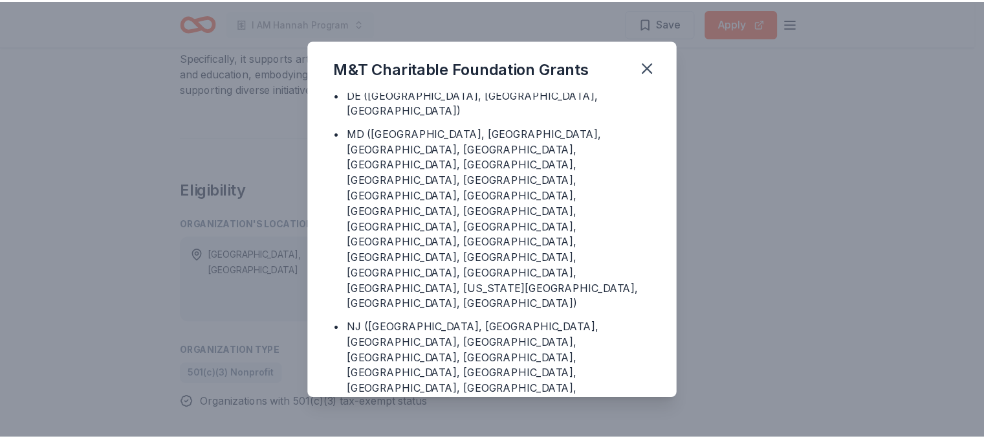
scroll to position [71, 0]
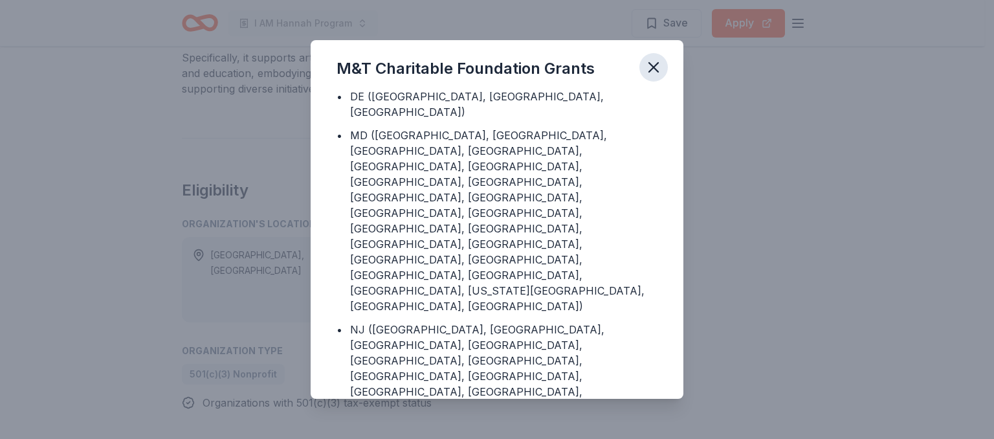
click at [666, 71] on button "button" at bounding box center [653, 67] width 28 height 28
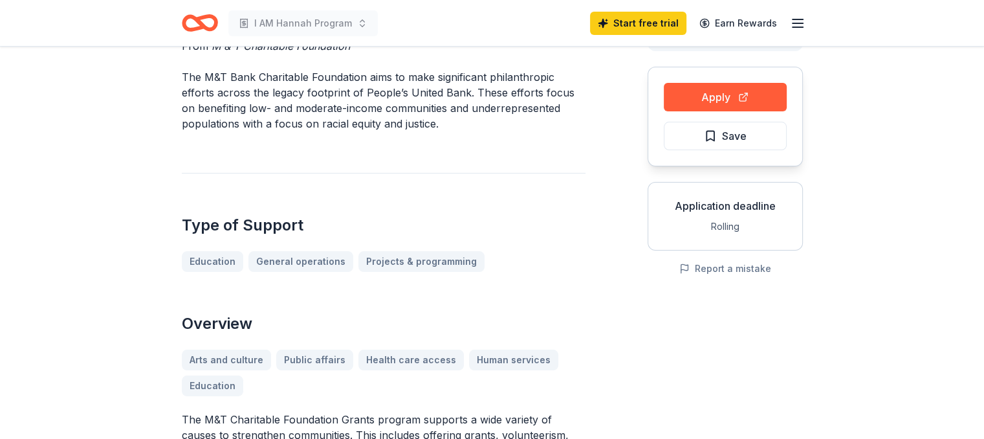
scroll to position [0, 0]
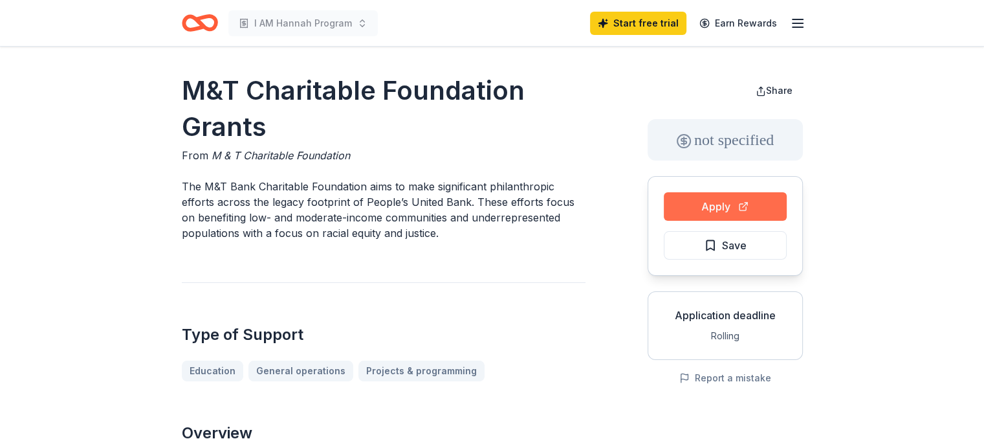
click at [749, 202] on button "Apply" at bounding box center [725, 206] width 123 height 28
click at [704, 205] on button "Apply" at bounding box center [725, 206] width 123 height 28
click at [186, 183] on p "The M&T Bank Charitable Foundation aims to make significant philanthropic effor…" at bounding box center [384, 210] width 404 height 62
drag, startPoint x: 184, startPoint y: 184, endPoint x: 230, endPoint y: 184, distance: 45.3
click at [230, 184] on p "The M&T Bank Charitable Foundation aims to make significant philanthropic effor…" at bounding box center [384, 210] width 404 height 62
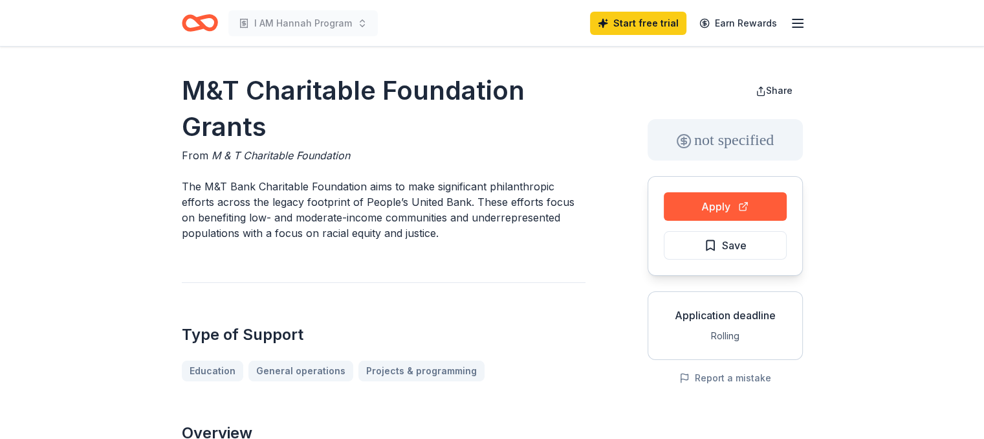
click at [736, 315] on div "Application deadline" at bounding box center [725, 315] width 133 height 16
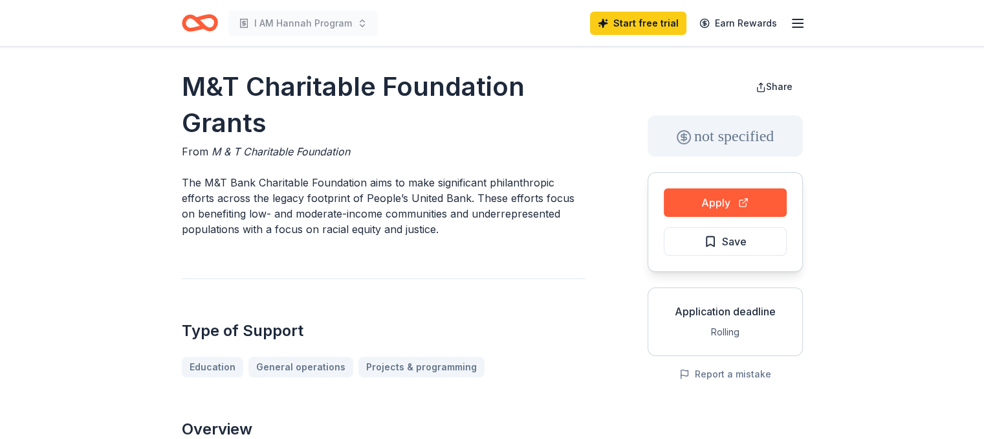
scroll to position [3, 0]
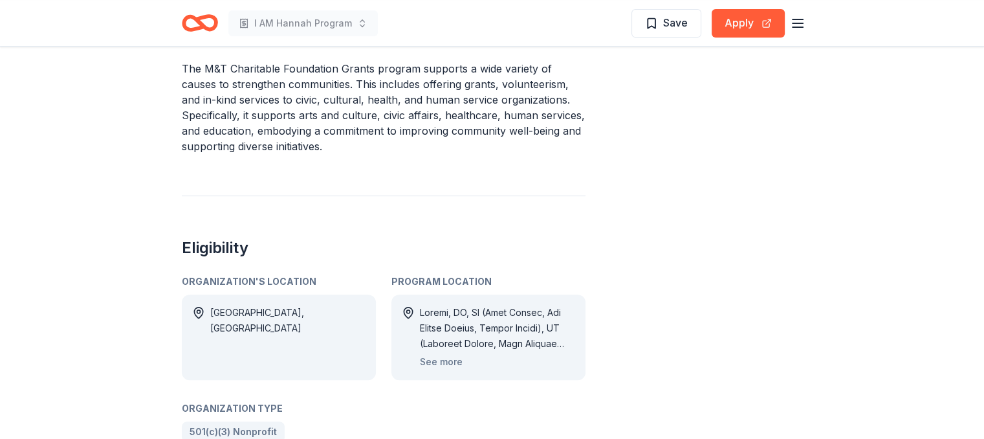
scroll to position [518, 0]
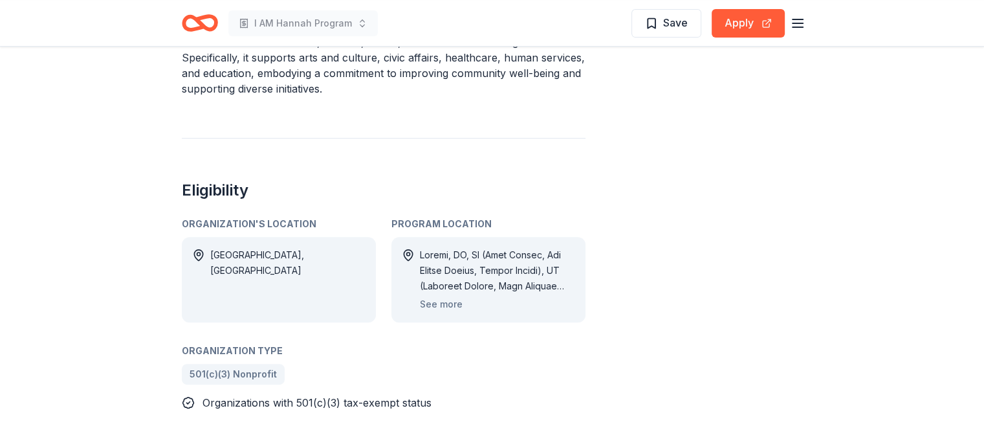
click at [681, 115] on div "Share not specified Apply Save Application deadline Rolling Report a mistake" at bounding box center [725, 120] width 155 height 1130
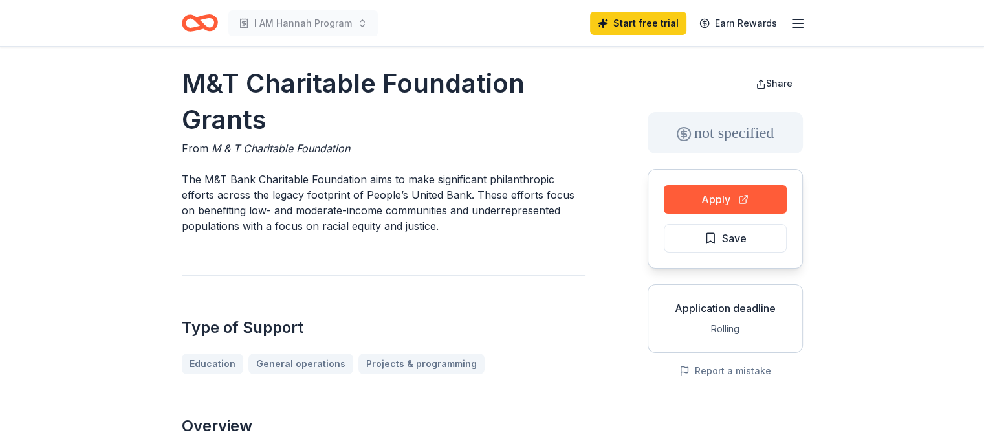
scroll to position [0, 0]
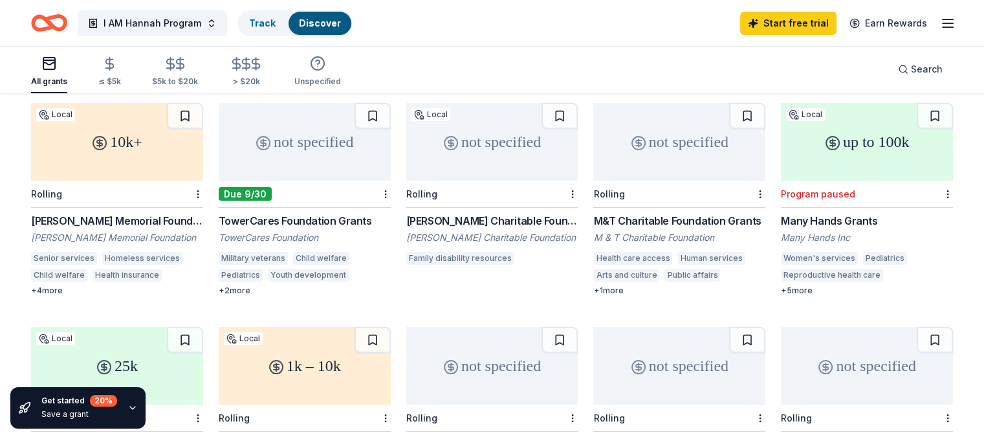
scroll to position [129, 0]
click at [606, 285] on div "+ 1 more" at bounding box center [679, 290] width 172 height 10
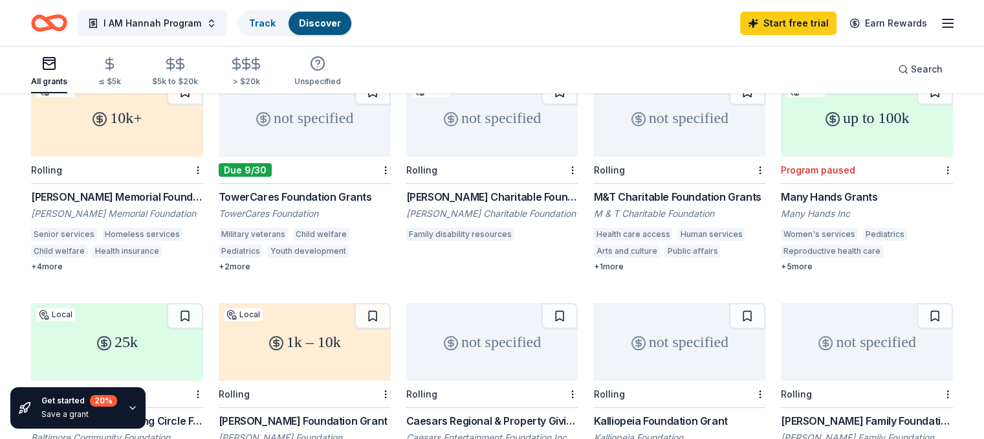
scroll to position [194, 0]
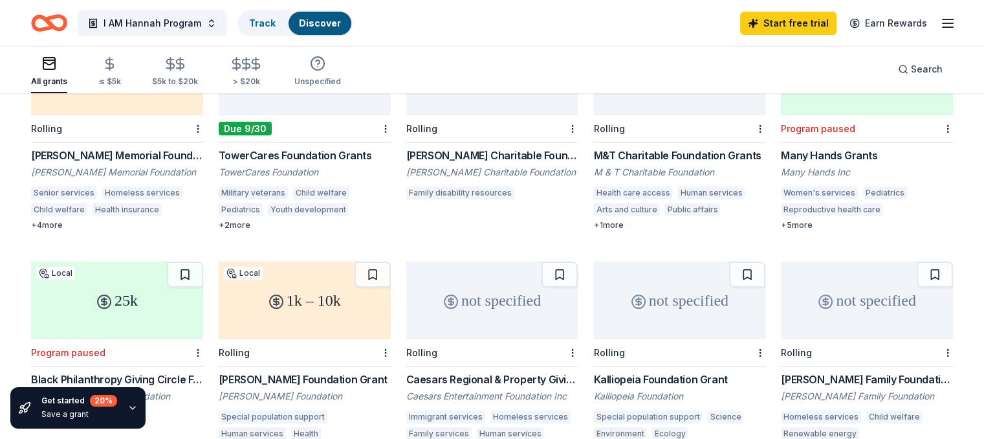
click at [609, 220] on div "+ 1 more" at bounding box center [679, 225] width 172 height 10
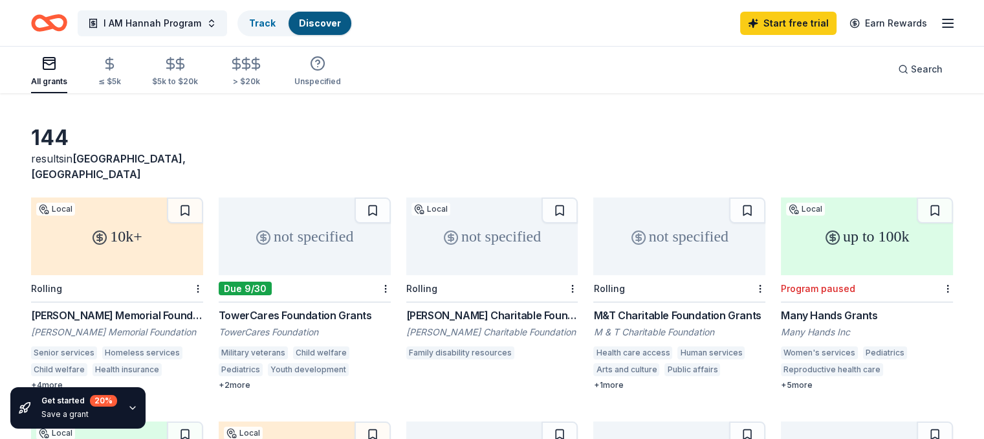
scroll to position [129, 0]
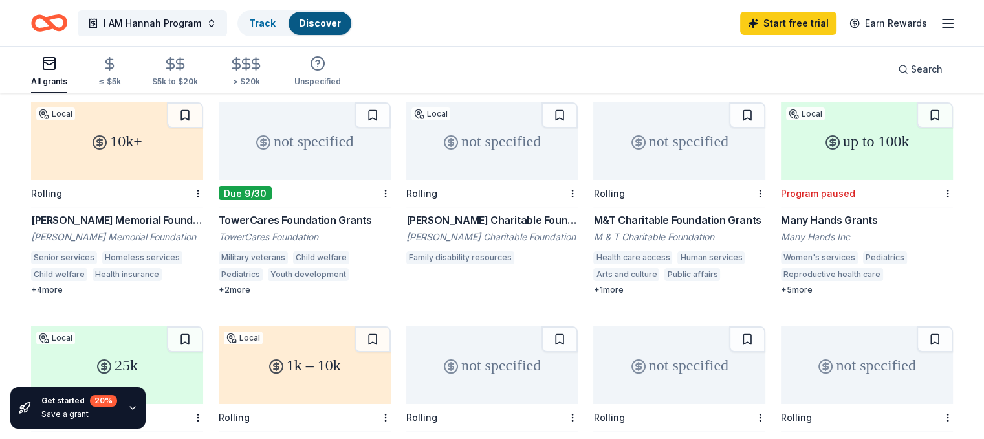
click at [608, 285] on div "+ 1 more" at bounding box center [679, 290] width 172 height 10
